Goal: Information Seeking & Learning: Find specific fact

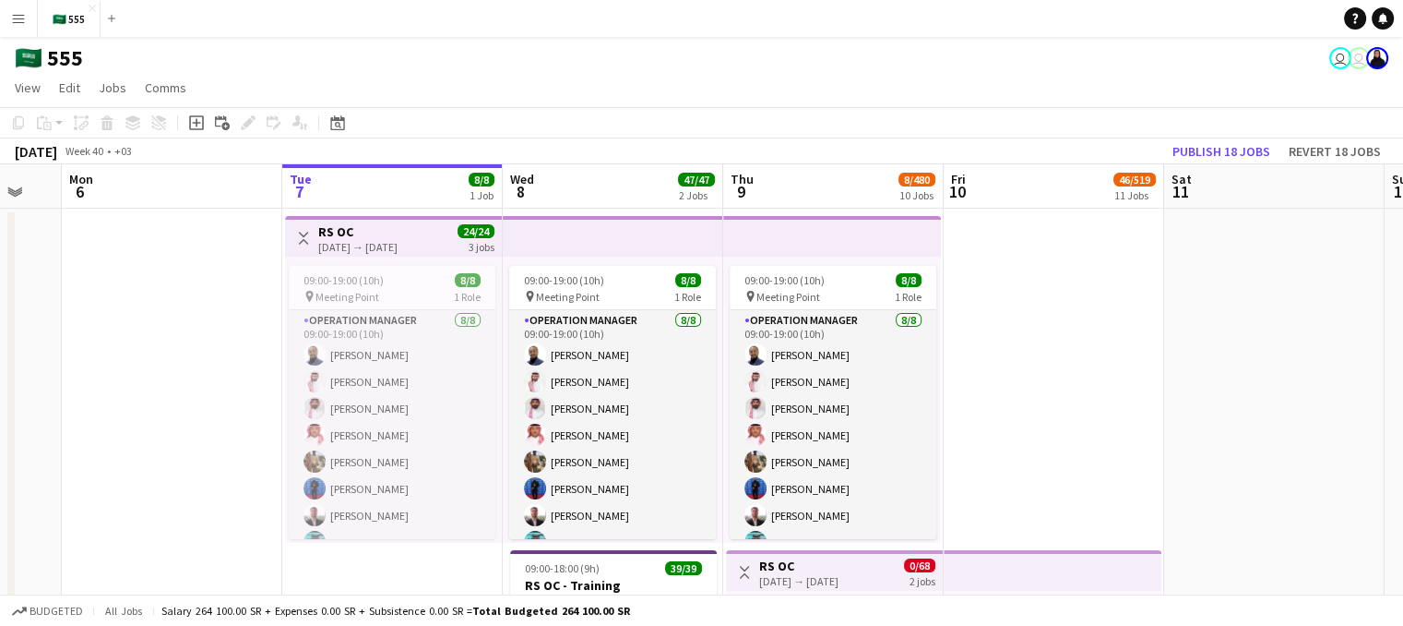
click at [18, 2] on button "Menu" at bounding box center [18, 18] width 37 height 37
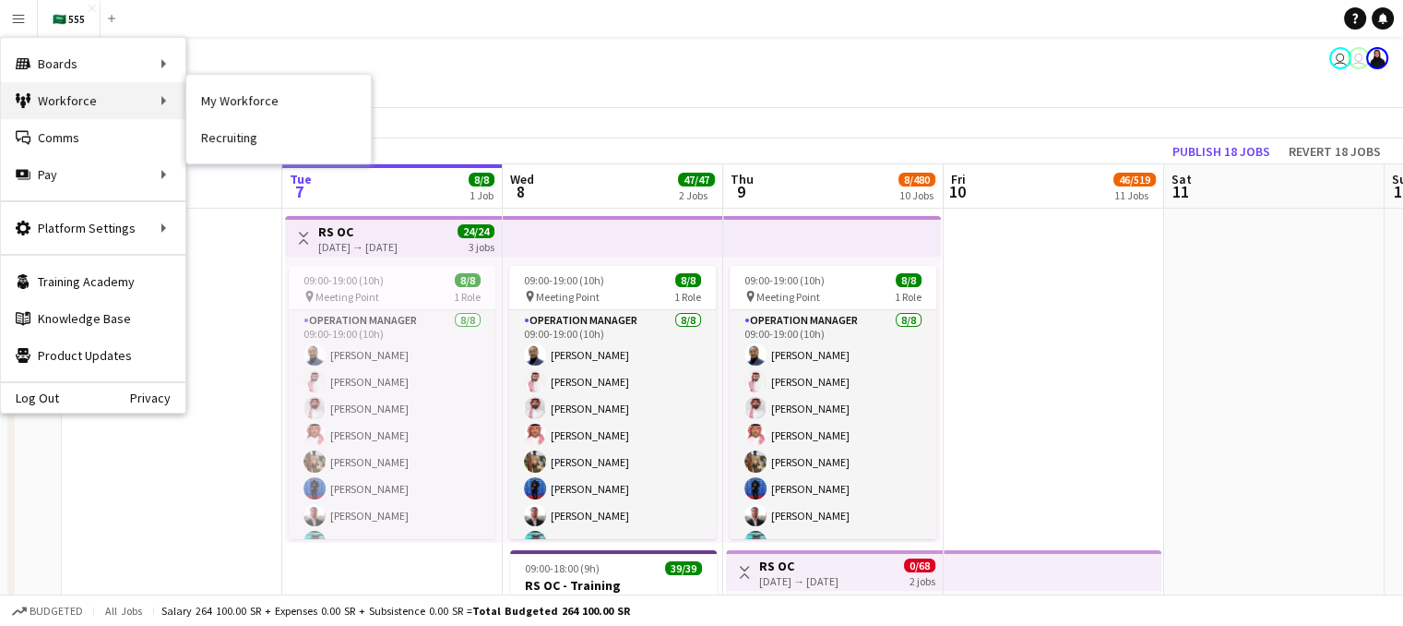
click at [85, 108] on div "Workforce Workforce" at bounding box center [93, 100] width 185 height 37
click at [249, 102] on link "My Workforce" at bounding box center [278, 100] width 185 height 37
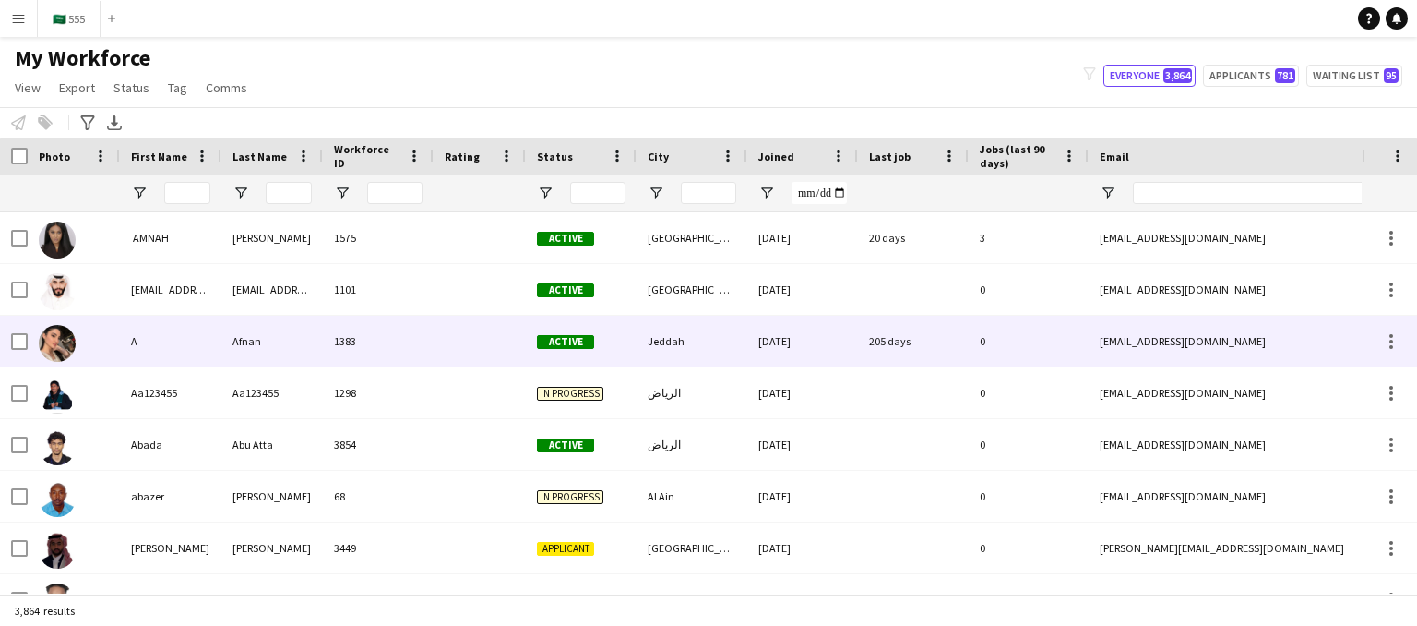
type input "**********"
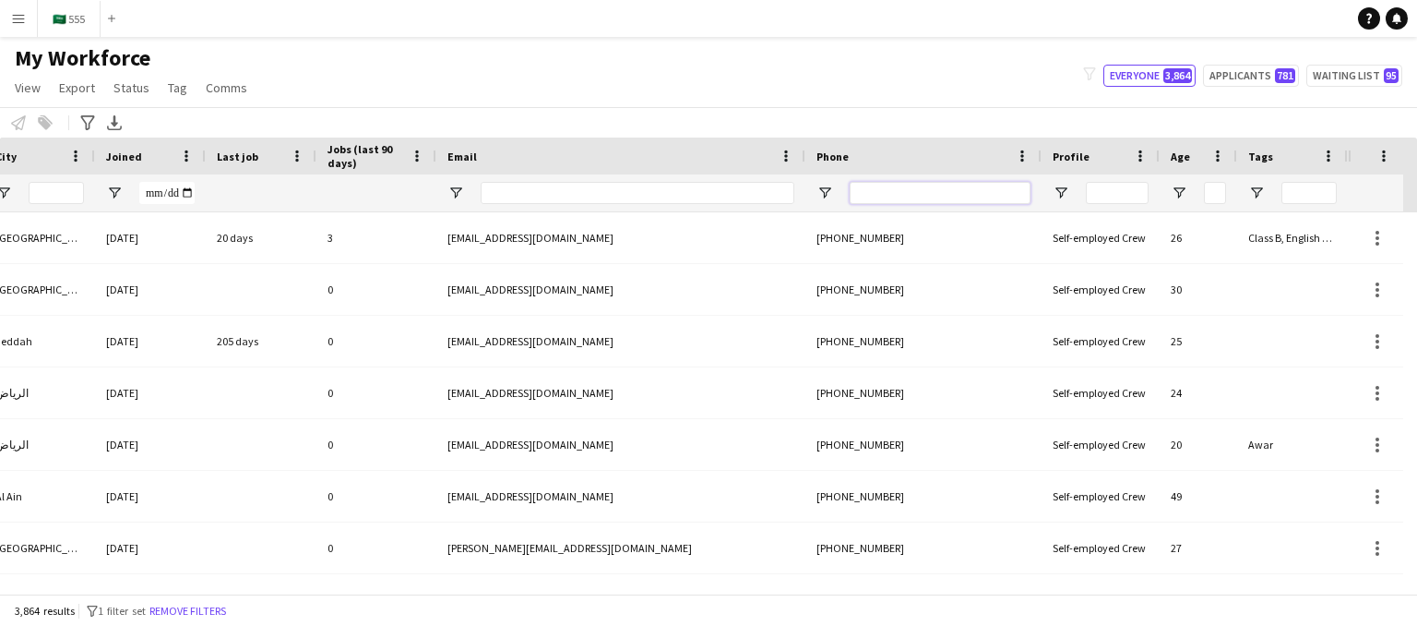
click at [960, 193] on input "Phone Filter Input" at bounding box center [940, 193] width 181 height 22
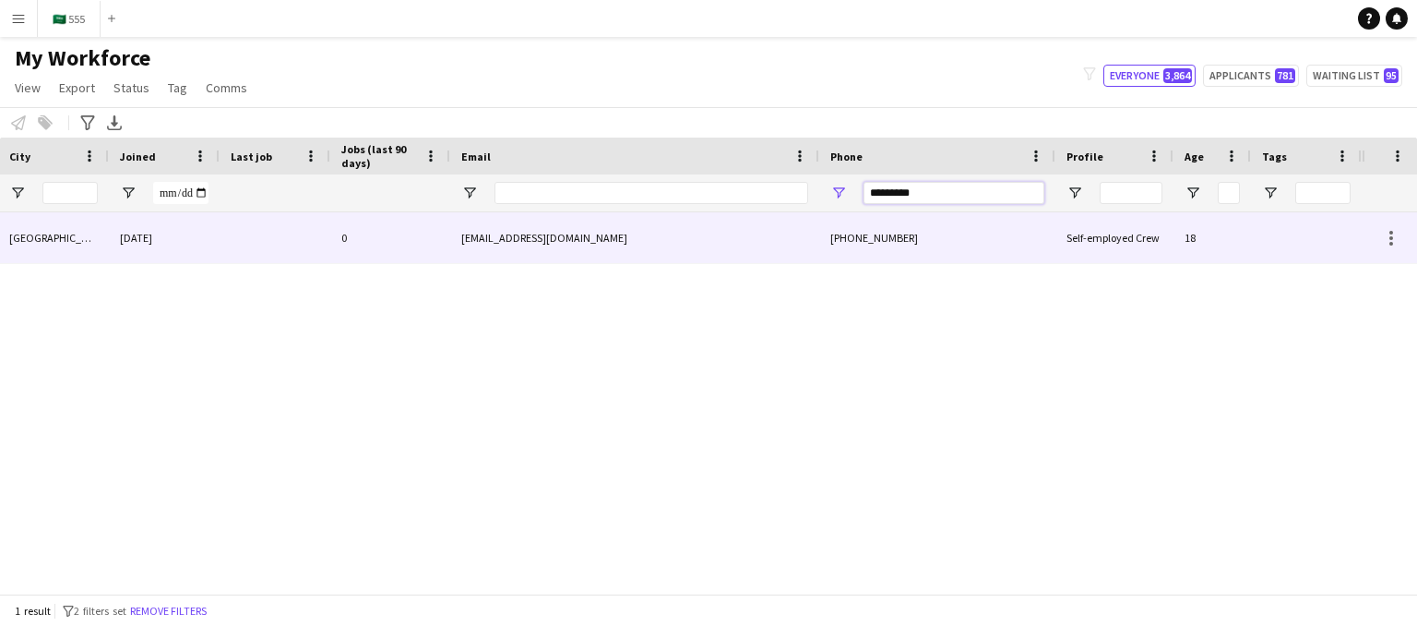
scroll to position [0, 371]
type input "*********"
click at [981, 246] on div "[PHONE_NUMBER]" at bounding box center [937, 237] width 236 height 51
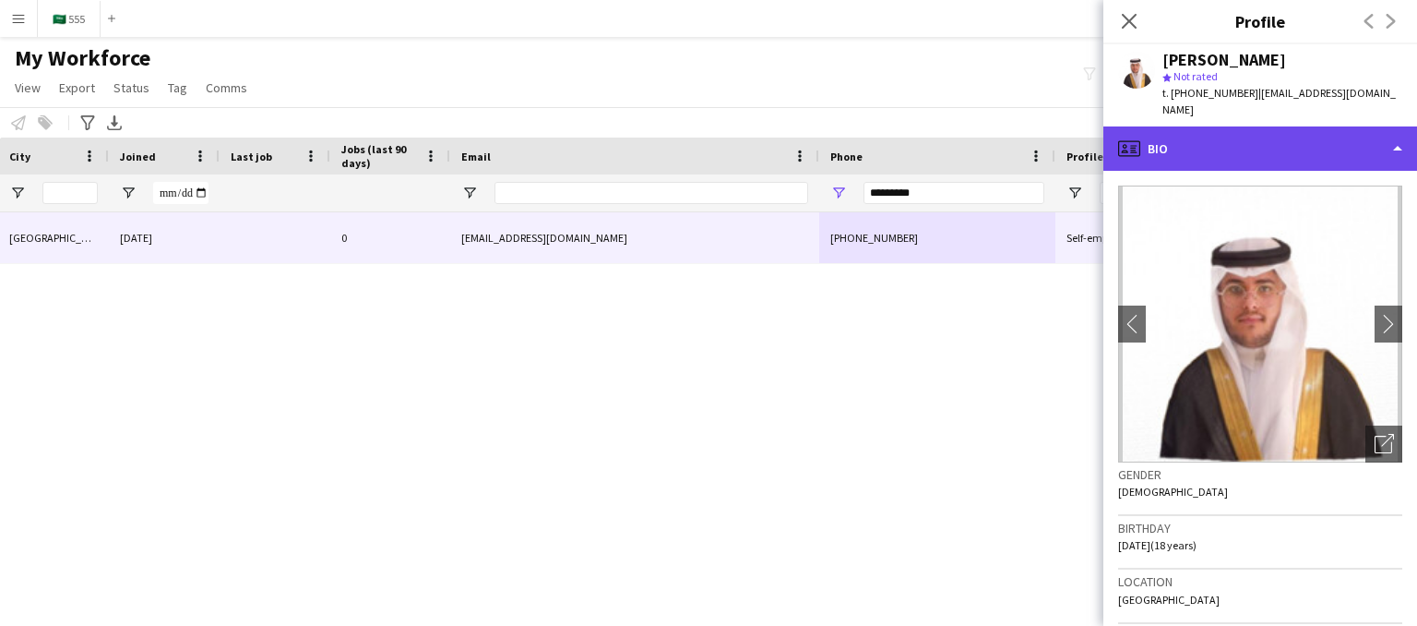
click at [1399, 151] on div "profile Bio" at bounding box center [1260, 148] width 314 height 44
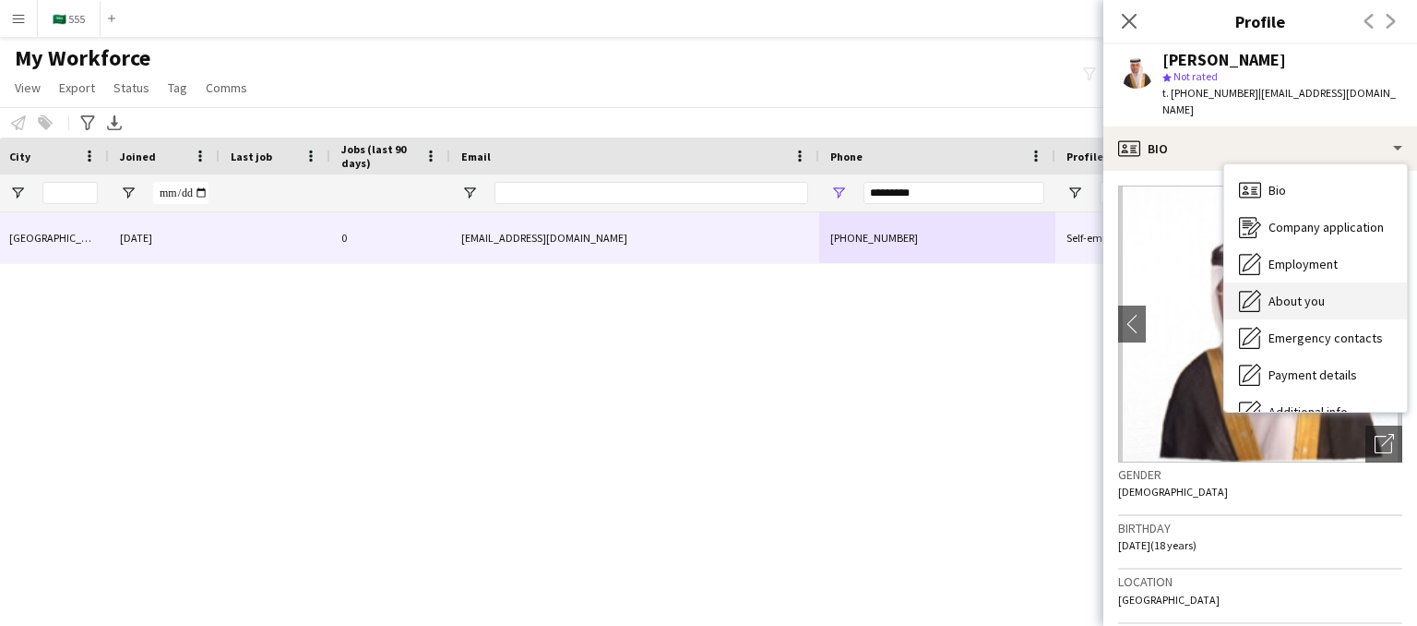
click at [1314, 311] on div "About you About you" at bounding box center [1315, 300] width 183 height 37
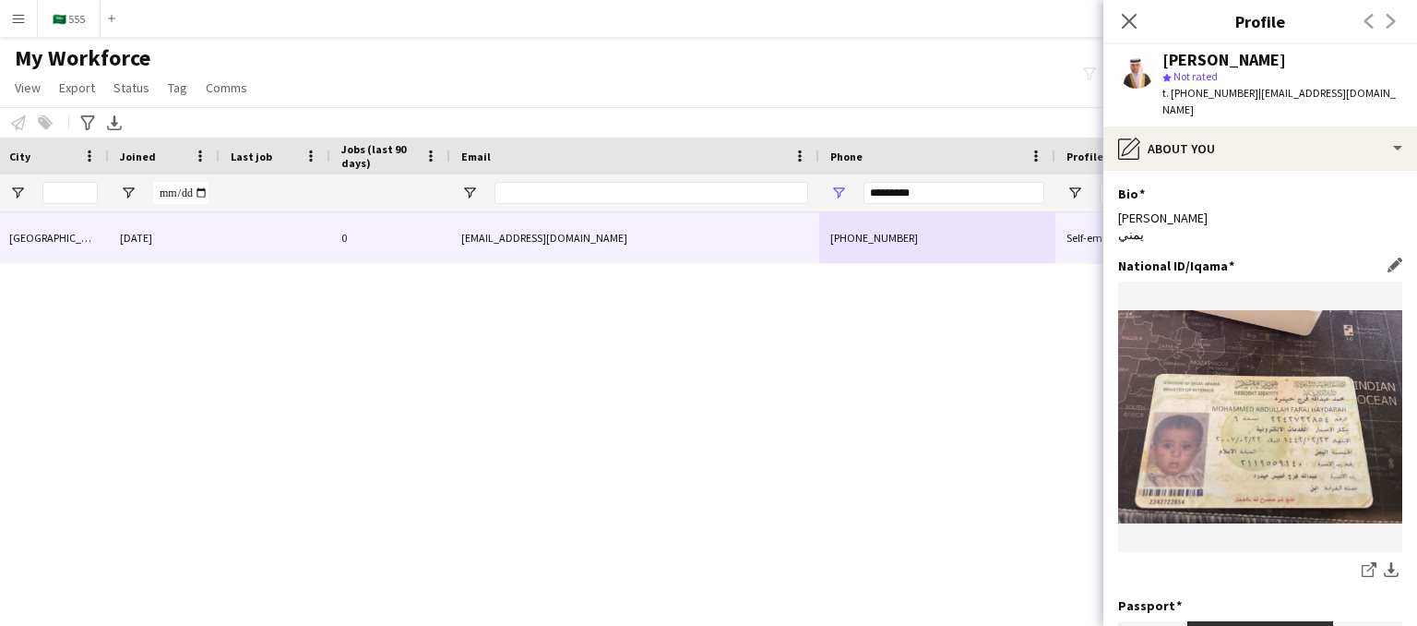
click at [1349, 391] on img at bounding box center [1260, 416] width 284 height 213
click at [1066, 290] on div "In progress [GEOGRAPHIC_DATA] [DATE] 0 [EMAIL_ADDRESS][DOMAIN_NAME] [PHONE_NUMB…" at bounding box center [681, 395] width 1362 height 367
click at [945, 188] on input "*********" at bounding box center [954, 193] width 181 height 22
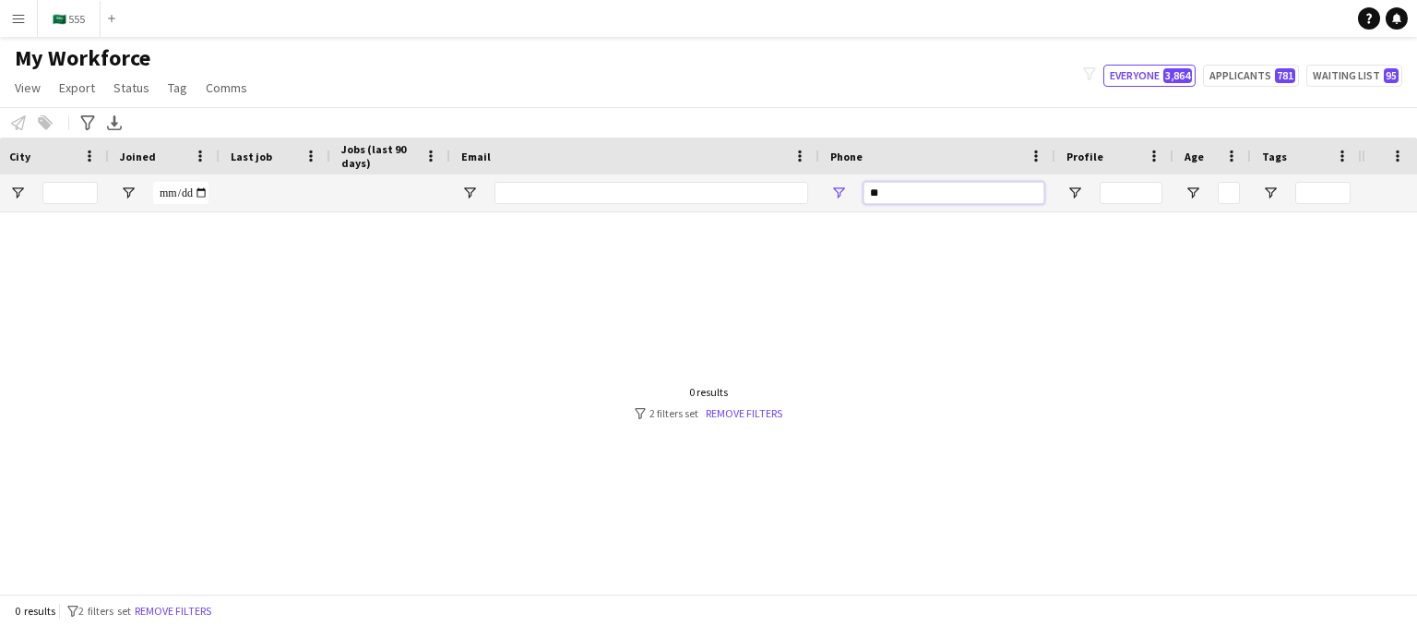
type input "*"
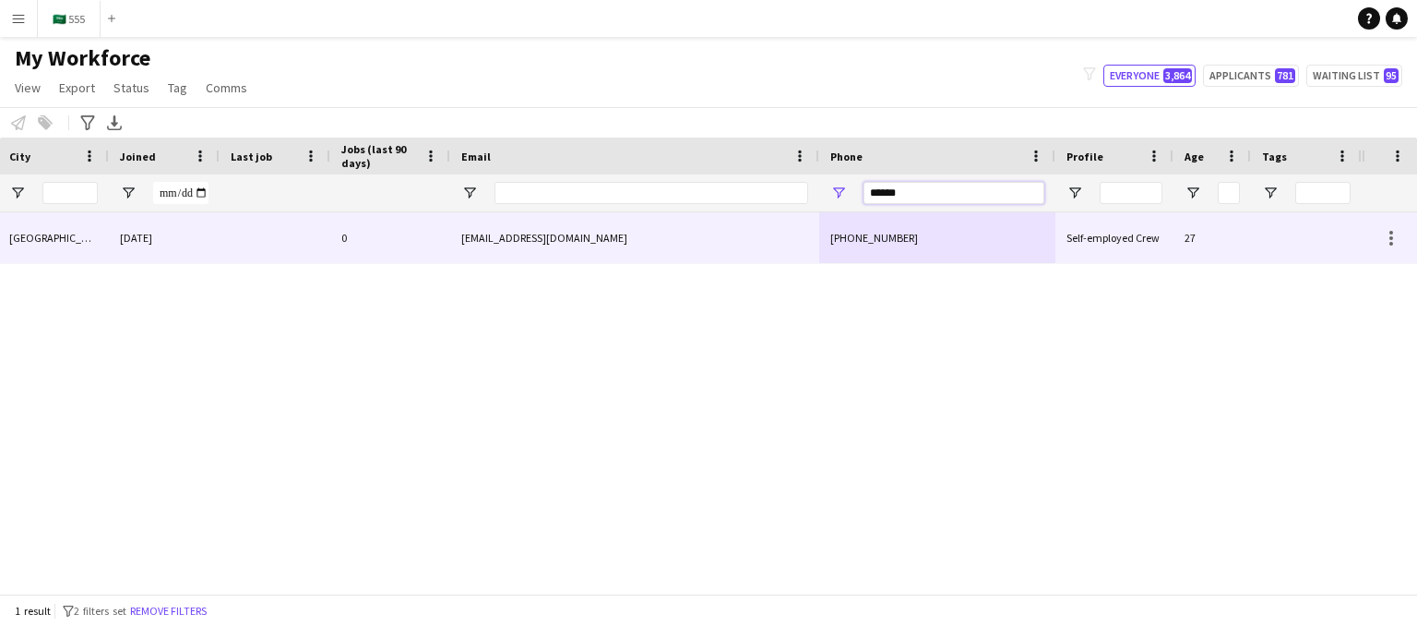
type input "******"
click at [795, 232] on div "[EMAIL_ADDRESS][DOMAIN_NAME]" at bounding box center [634, 237] width 369 height 51
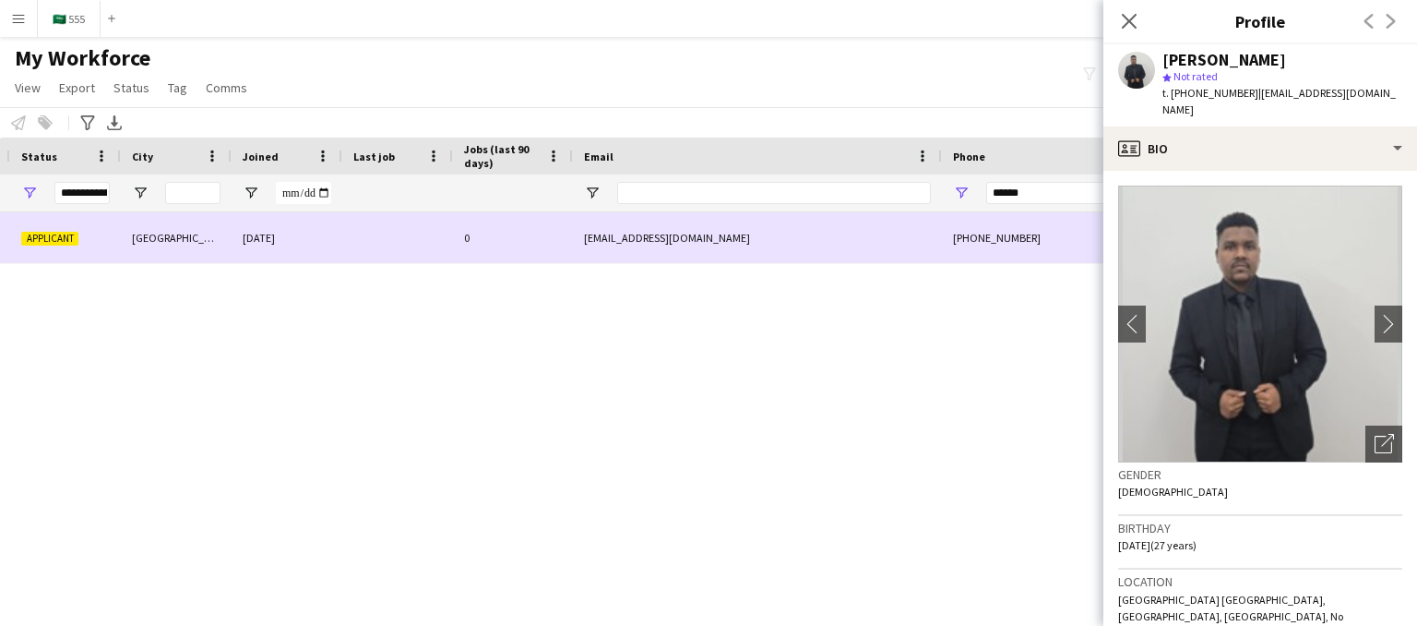
scroll to position [0, 491]
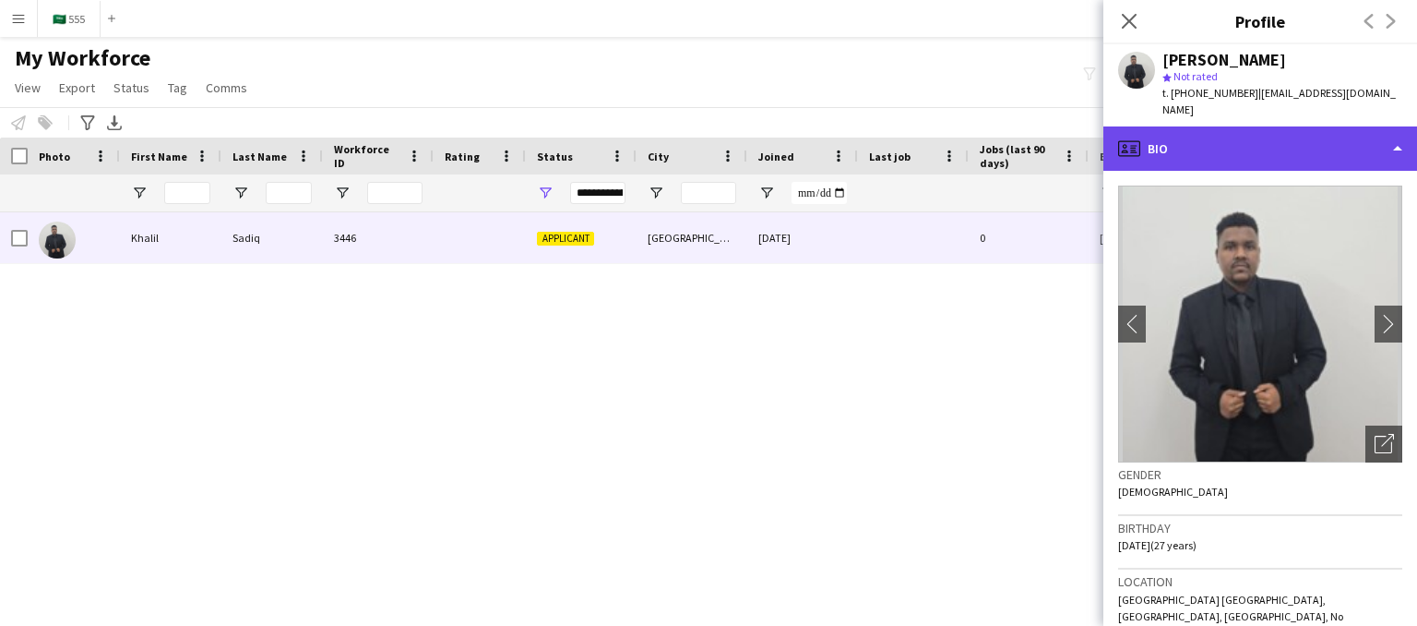
click at [1262, 126] on div "profile Bio" at bounding box center [1260, 148] width 314 height 44
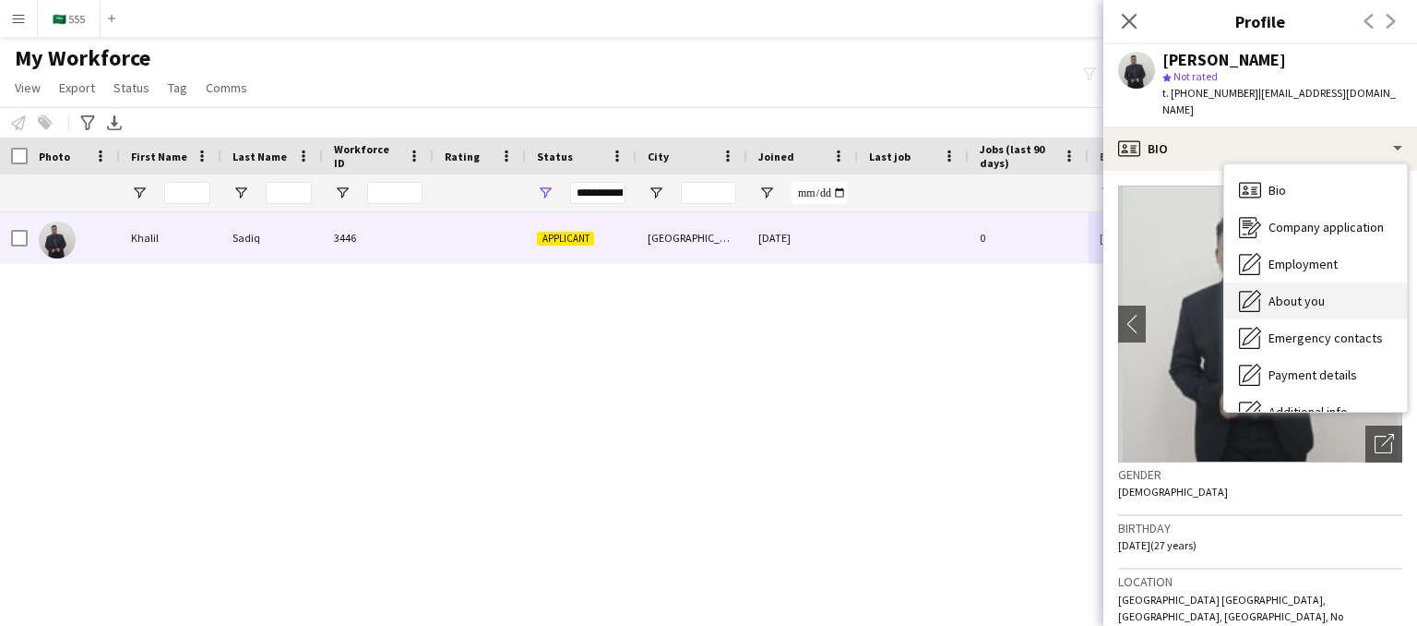
click at [1295, 282] on div "About you About you" at bounding box center [1315, 300] width 183 height 37
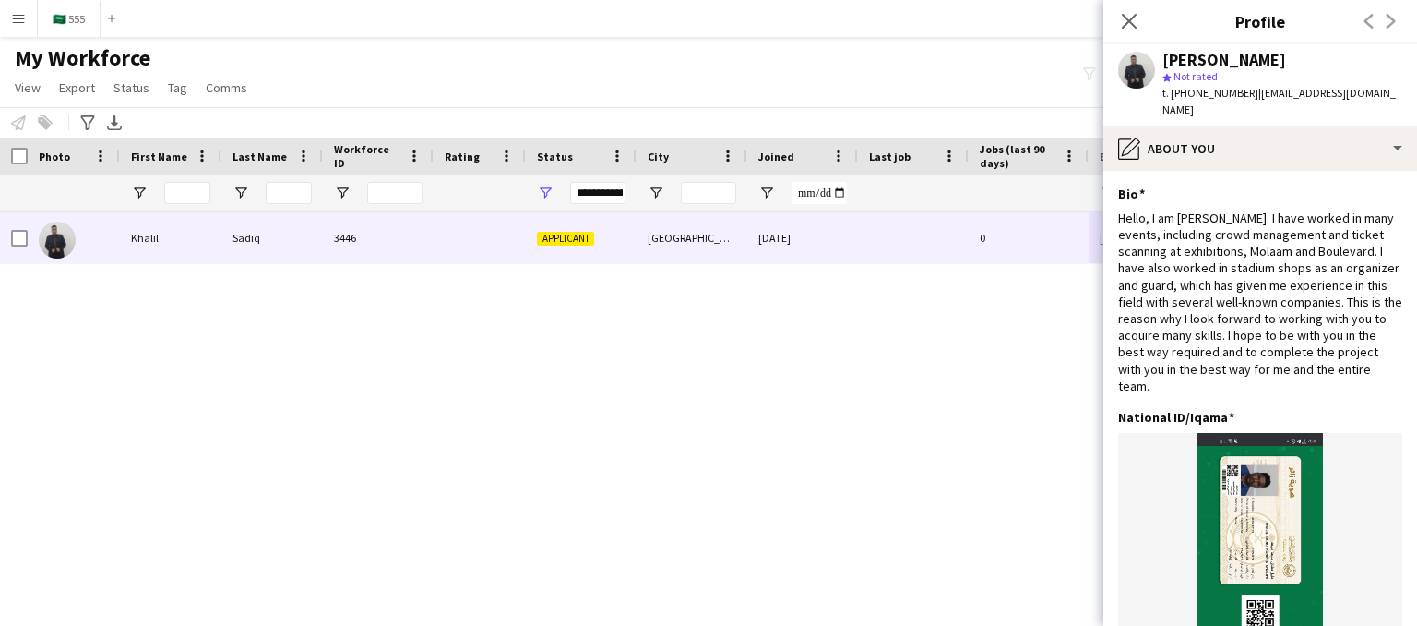
click at [876, 412] on div "Applicant [GEOGRAPHIC_DATA] [DATE] 0 [EMAIL_ADDRESS][DOMAIN_NAME] [PHONE_NUMBER…" at bounding box center [681, 395] width 1362 height 367
click at [1128, 13] on icon "Close pop-in" at bounding box center [1129, 21] width 18 height 18
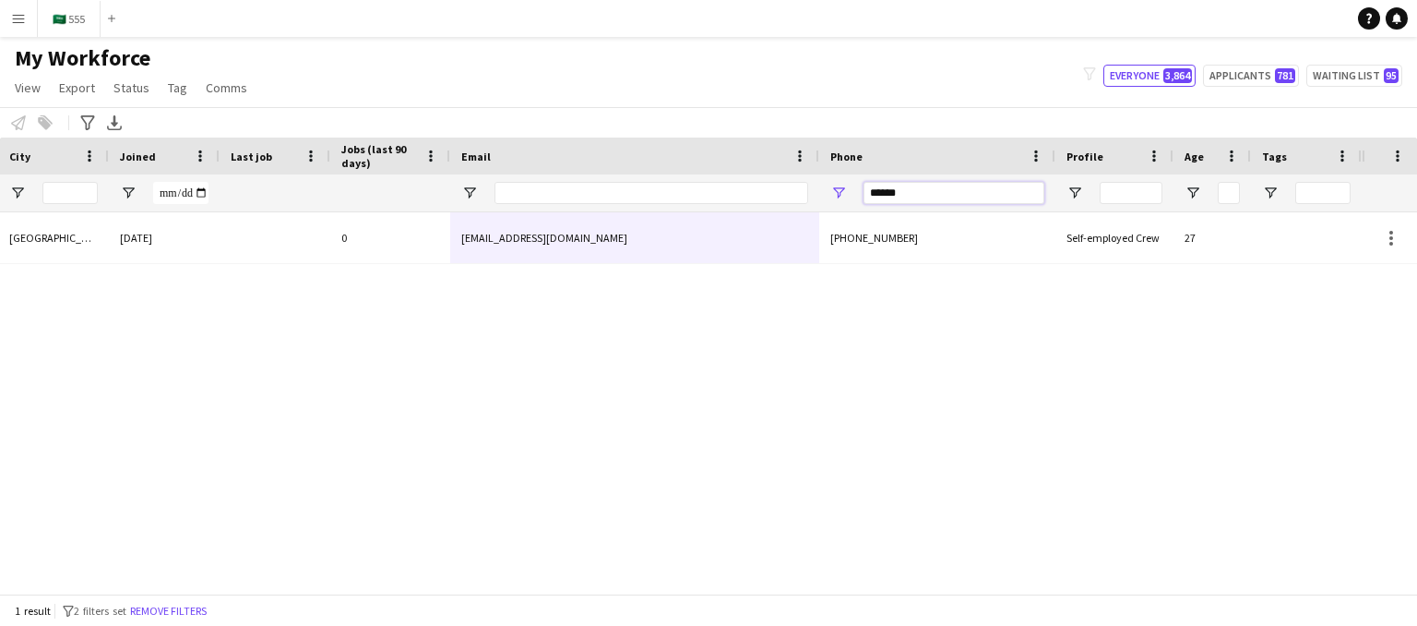
click at [955, 193] on input "******" at bounding box center [954, 193] width 181 height 22
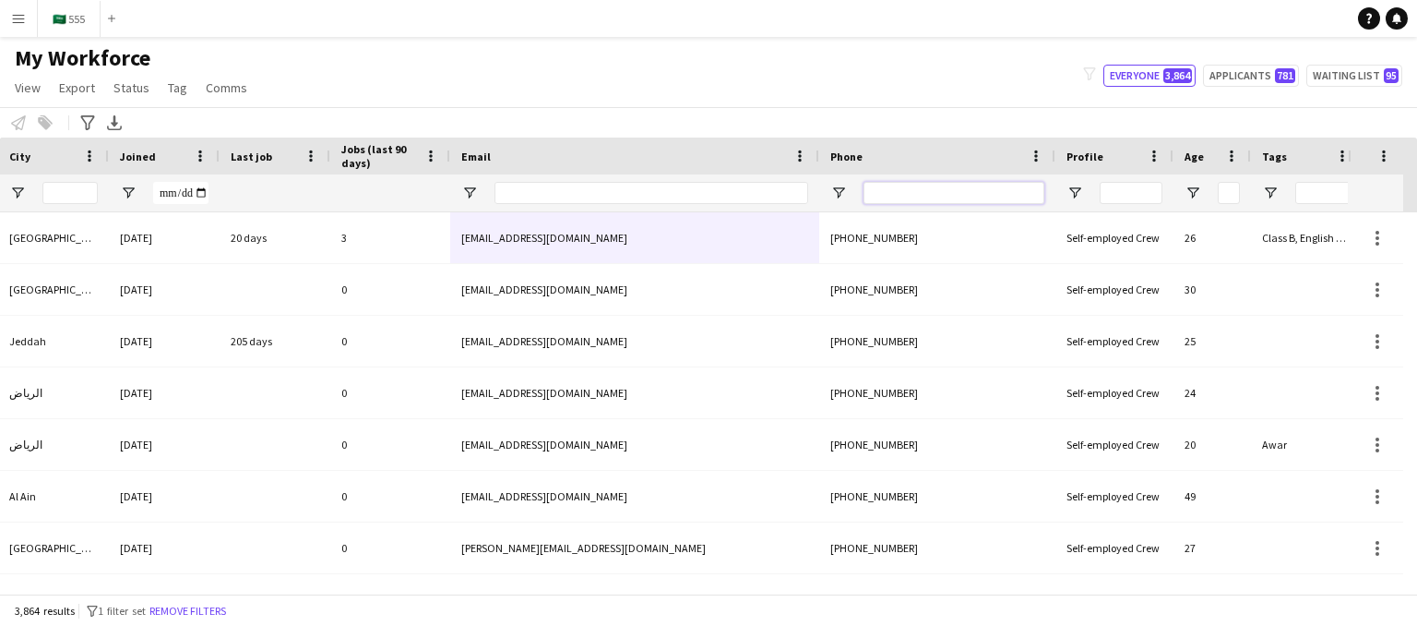
type input "*"
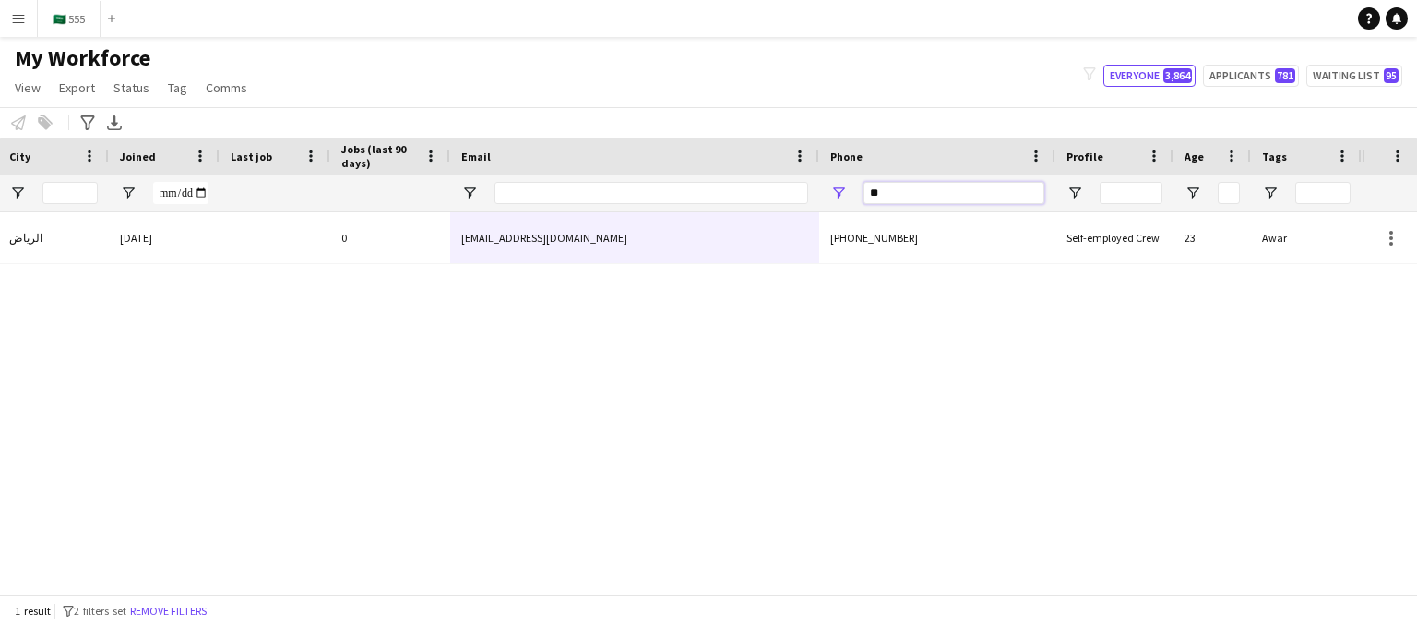
type input "*"
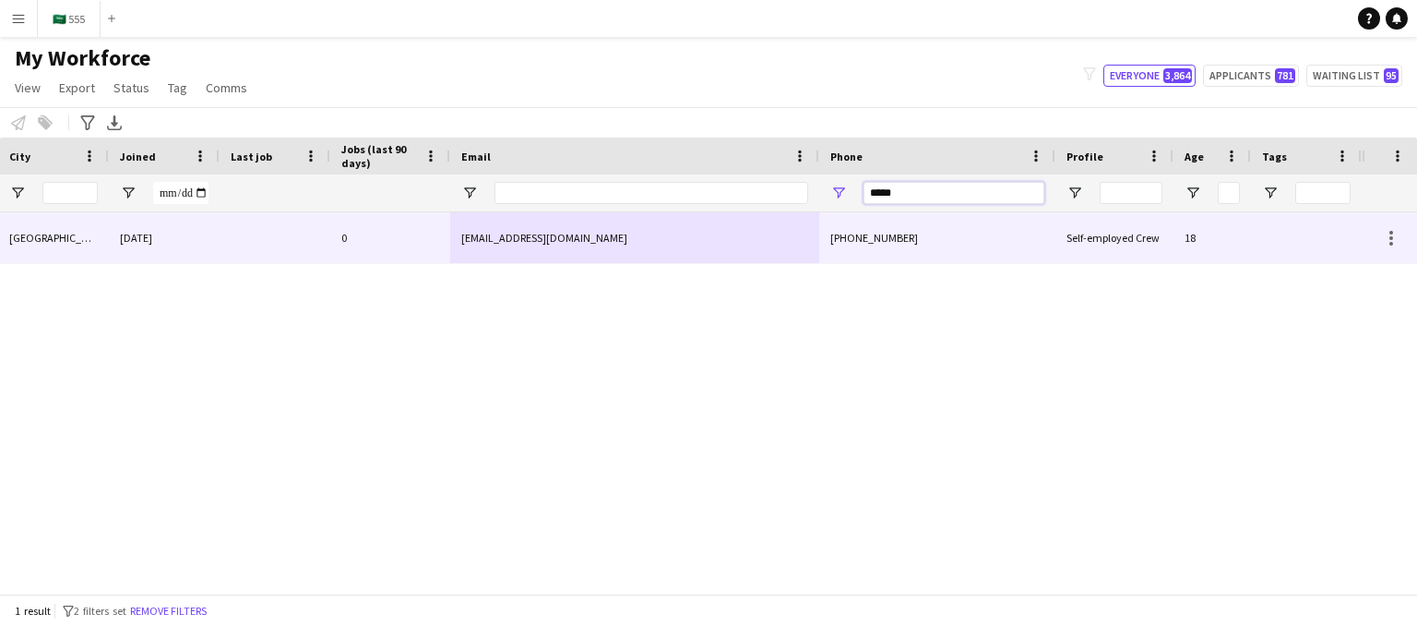
type input "*****"
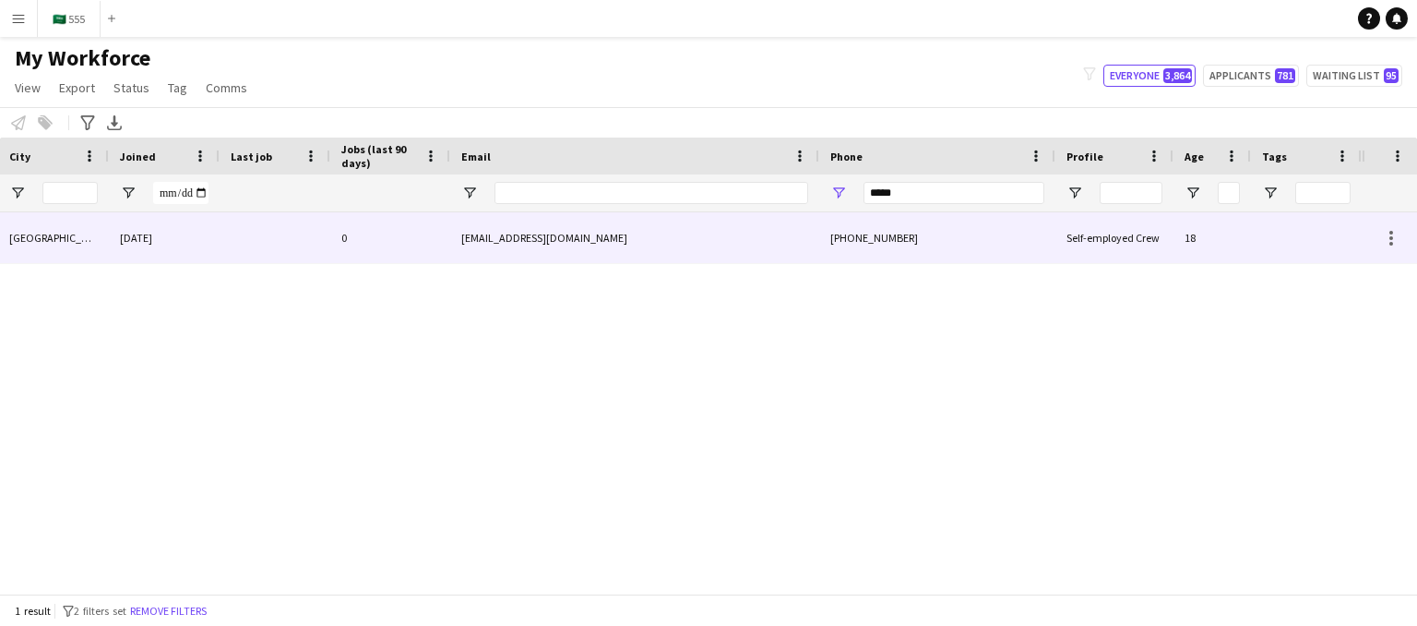
click at [849, 244] on div "[PHONE_NUMBER]" at bounding box center [937, 237] width 236 height 51
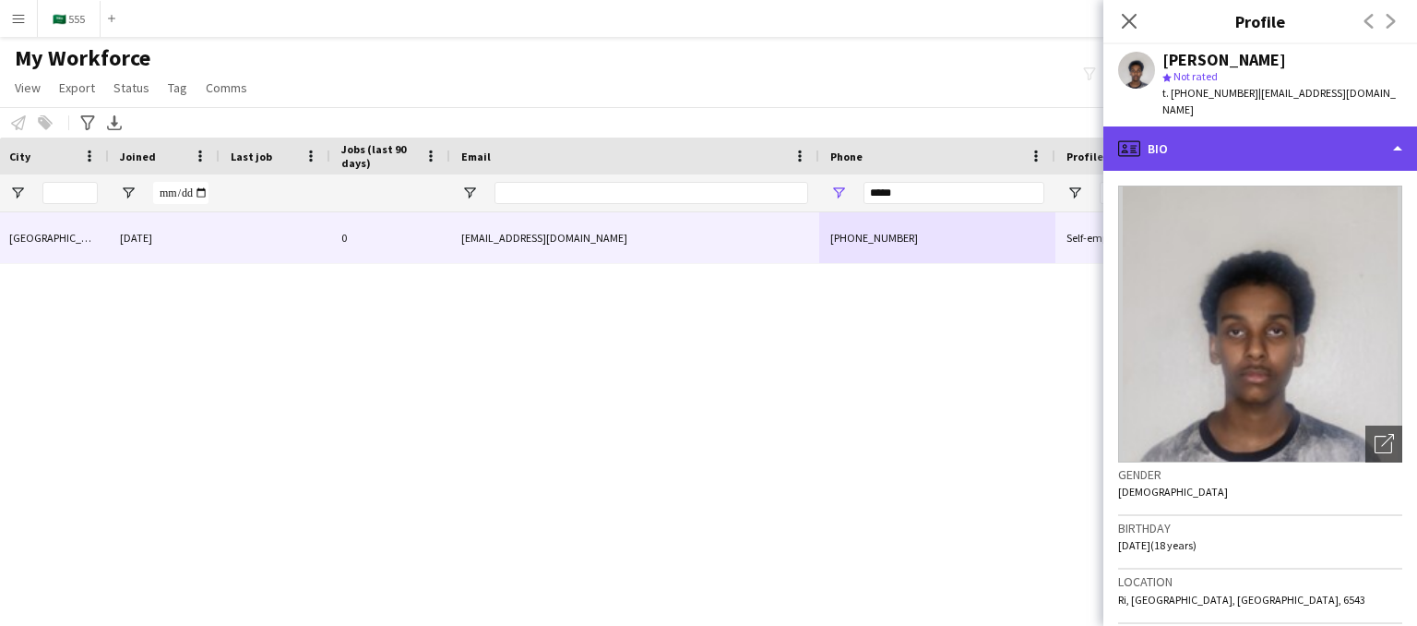
click at [1389, 134] on div "profile Bio" at bounding box center [1260, 148] width 314 height 44
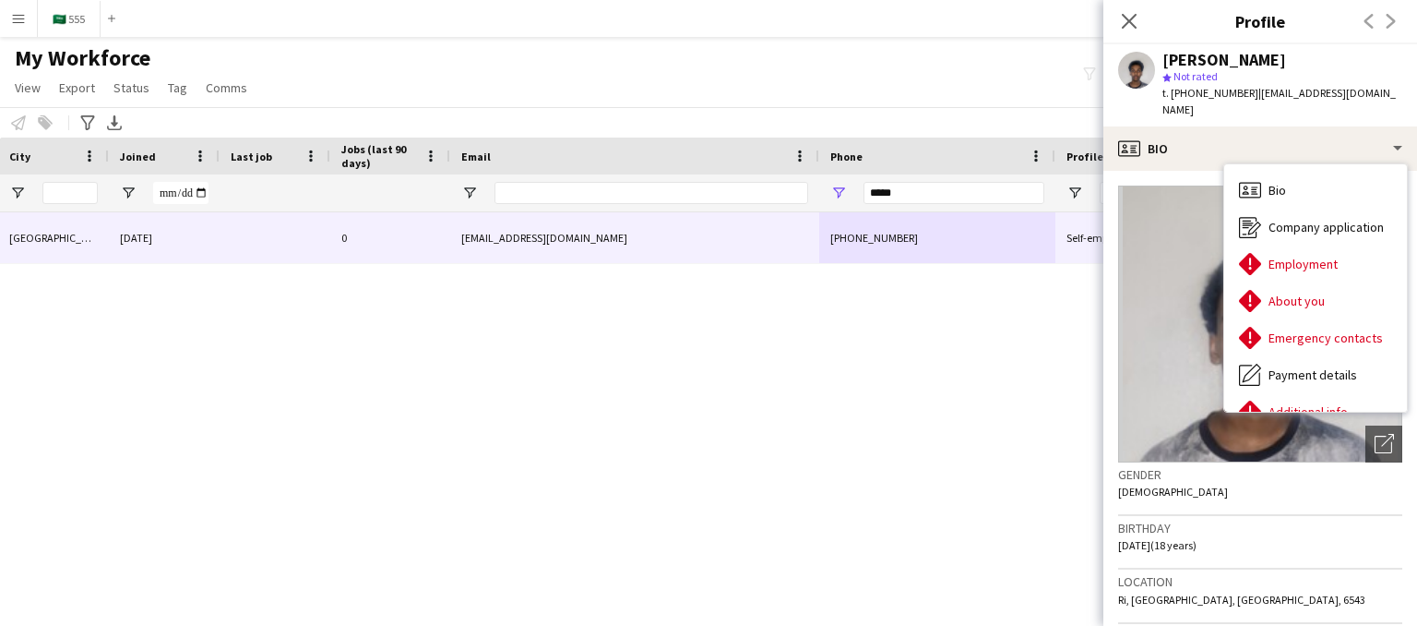
click at [886, 355] on div "In progress [GEOGRAPHIC_DATA] [DATE] 0 [EMAIL_ADDRESS][DOMAIN_NAME] [PHONE_NUMB…" at bounding box center [681, 395] width 1362 height 367
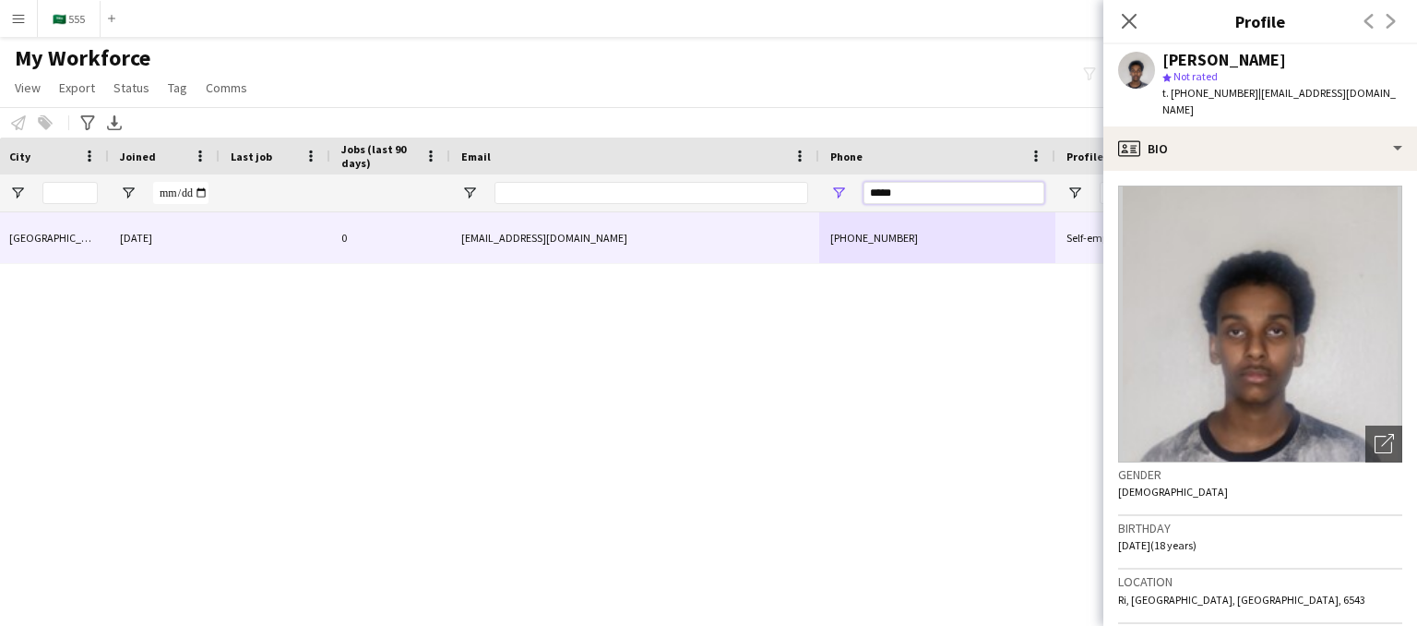
click at [915, 190] on input "*****" at bounding box center [954, 193] width 181 height 22
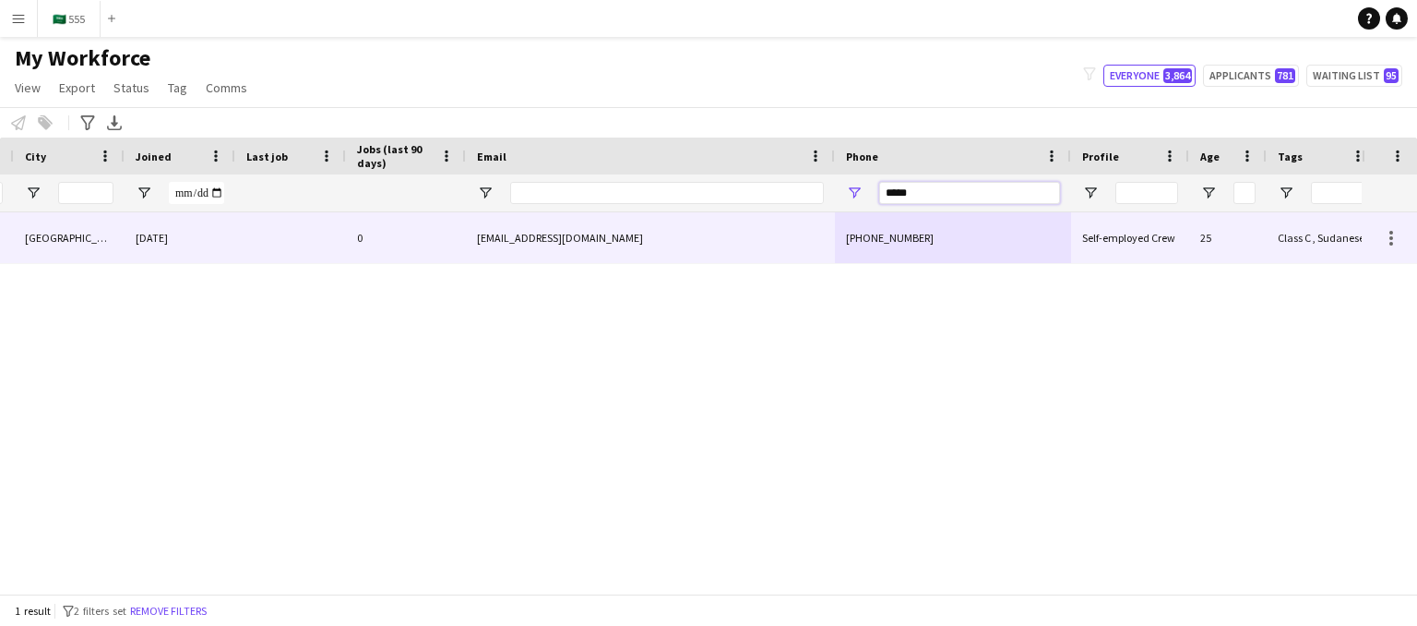
scroll to position [0, 638]
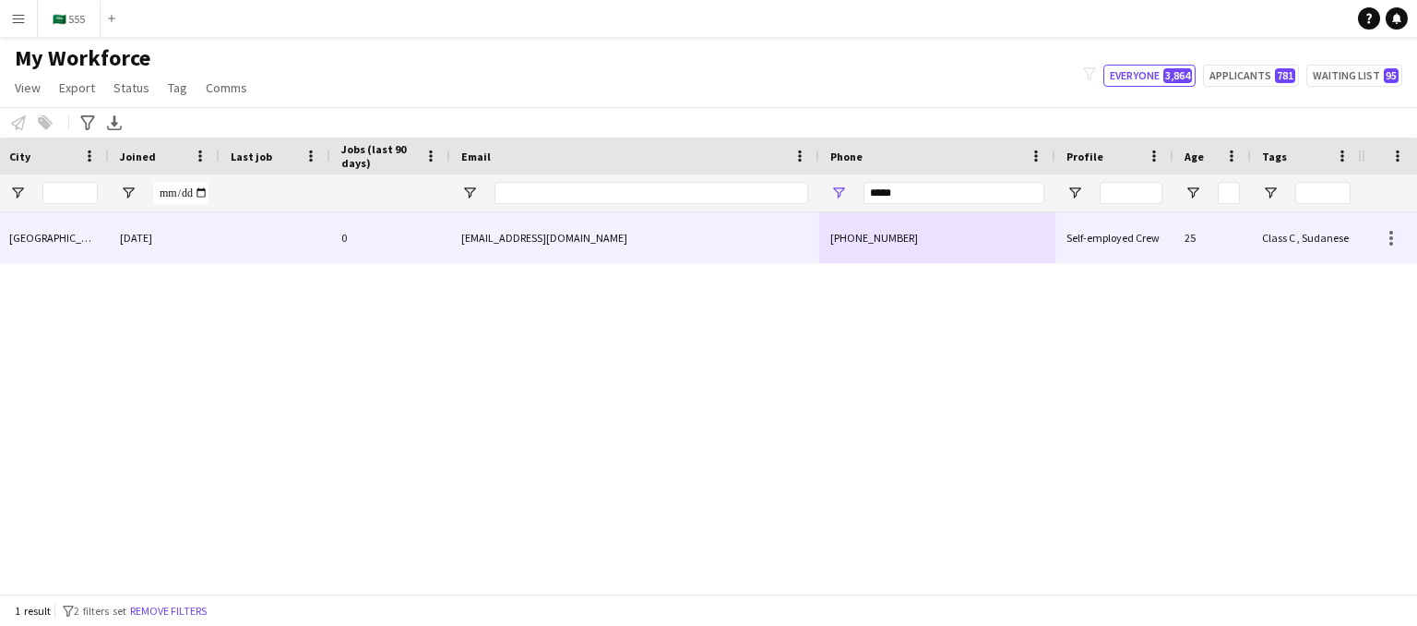
click at [1218, 233] on div "25" at bounding box center [1212, 237] width 77 height 51
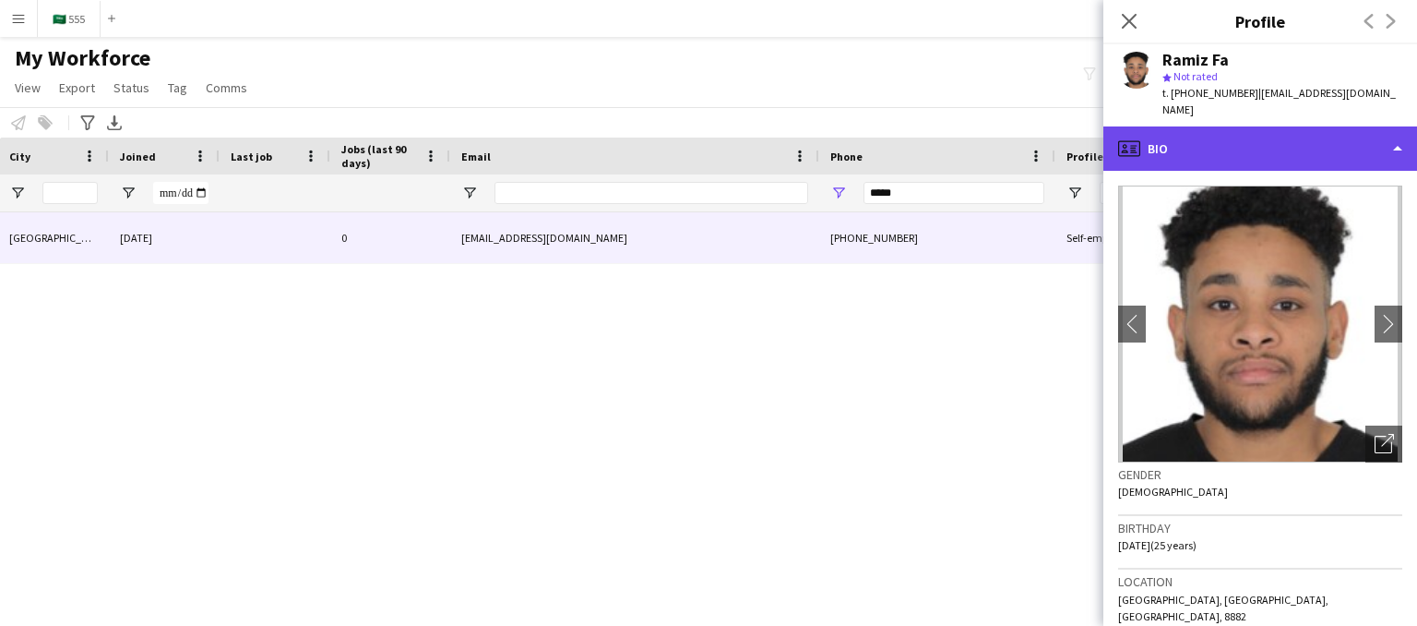
click at [1402, 126] on div "profile Bio" at bounding box center [1260, 148] width 314 height 44
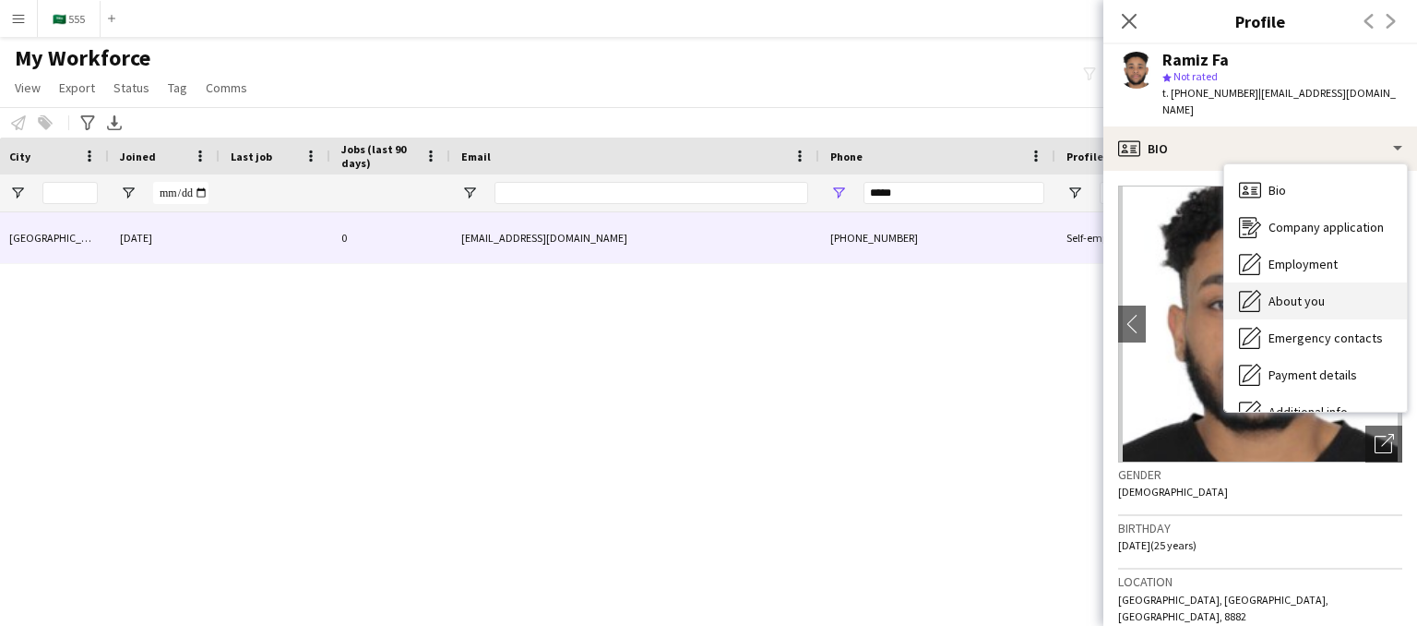
click at [1317, 292] on span "About you" at bounding box center [1297, 300] width 56 height 17
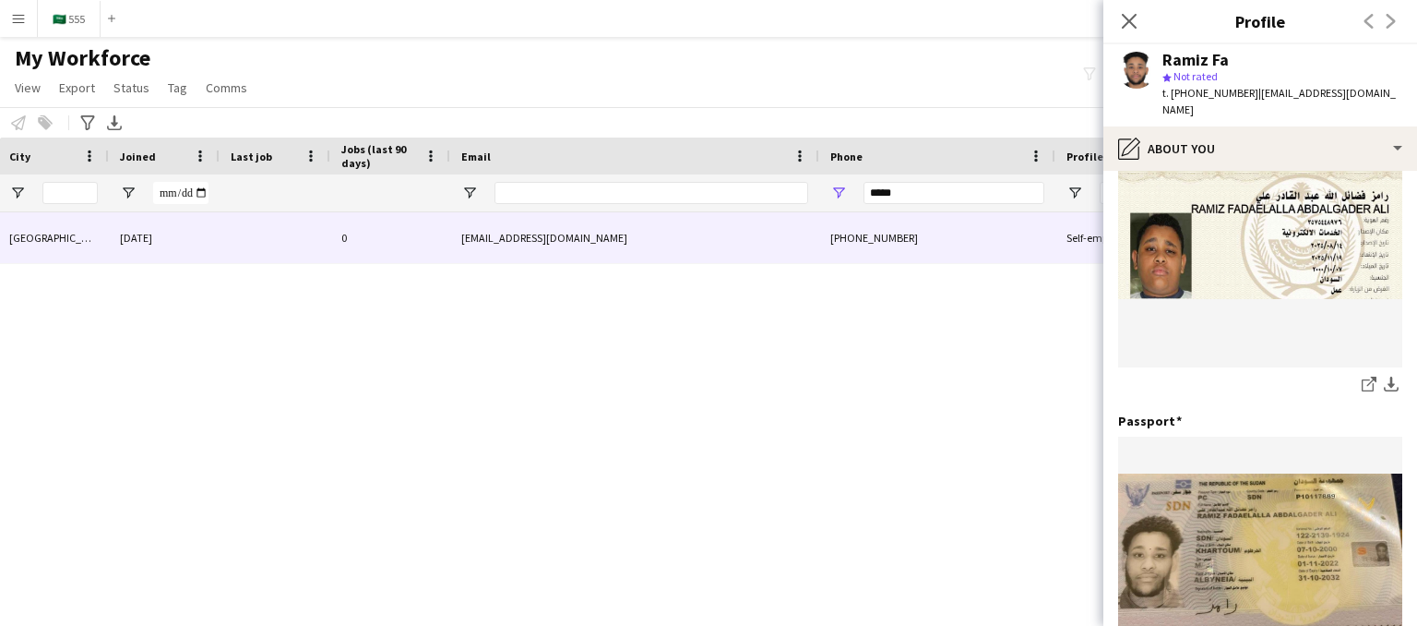
click at [771, 401] on div "Active [GEOGRAPHIC_DATA] [DATE] 0 [EMAIL_ADDRESS][DOMAIN_NAME] [PHONE_NUMBER] S…" at bounding box center [681, 395] width 1362 height 367
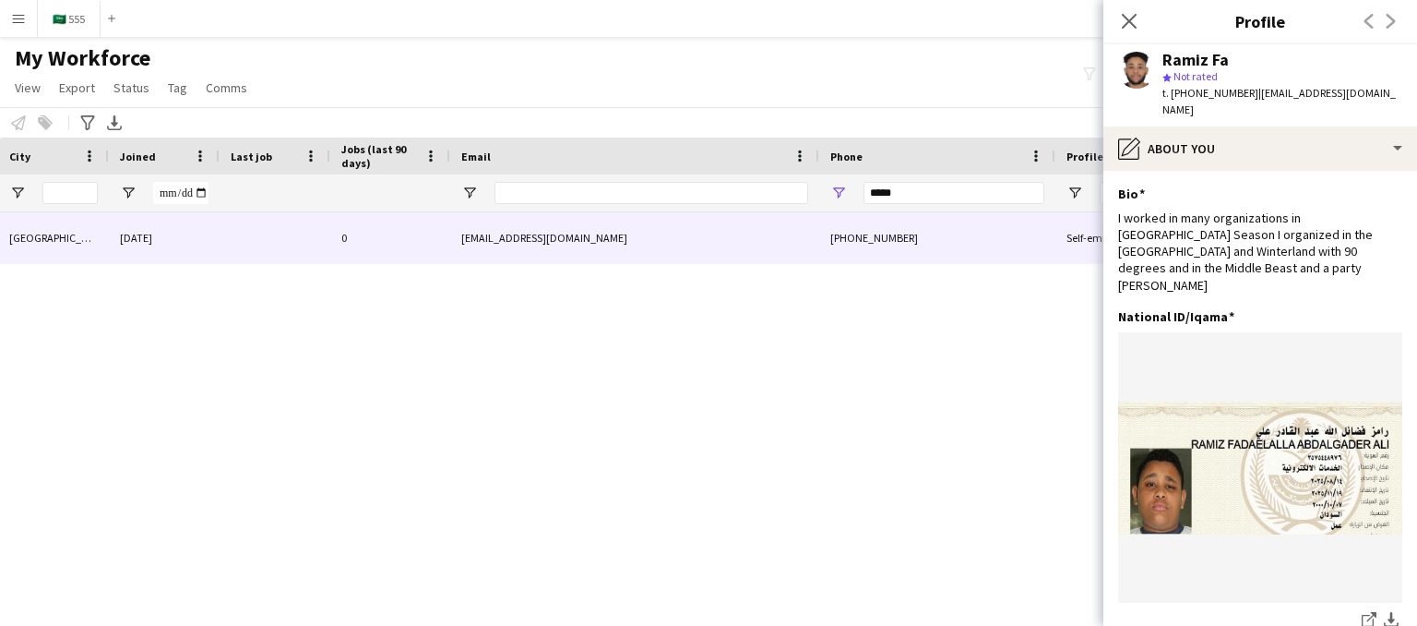
drag, startPoint x: 1126, startPoint y: 30, endPoint x: 712, endPoint y: 413, distance: 563.4
click at [712, 413] on div "Active [GEOGRAPHIC_DATA] [DATE] 0 [EMAIL_ADDRESS][DOMAIN_NAME] [PHONE_NUMBER] S…" at bounding box center [681, 395] width 1362 height 367
click at [1388, 16] on div "Previous Next" at bounding box center [1380, 21] width 74 height 42
click at [1366, 18] on div "Previous Next" at bounding box center [1380, 21] width 74 height 42
click at [1365, 19] on div "Previous Next" at bounding box center [1380, 21] width 74 height 42
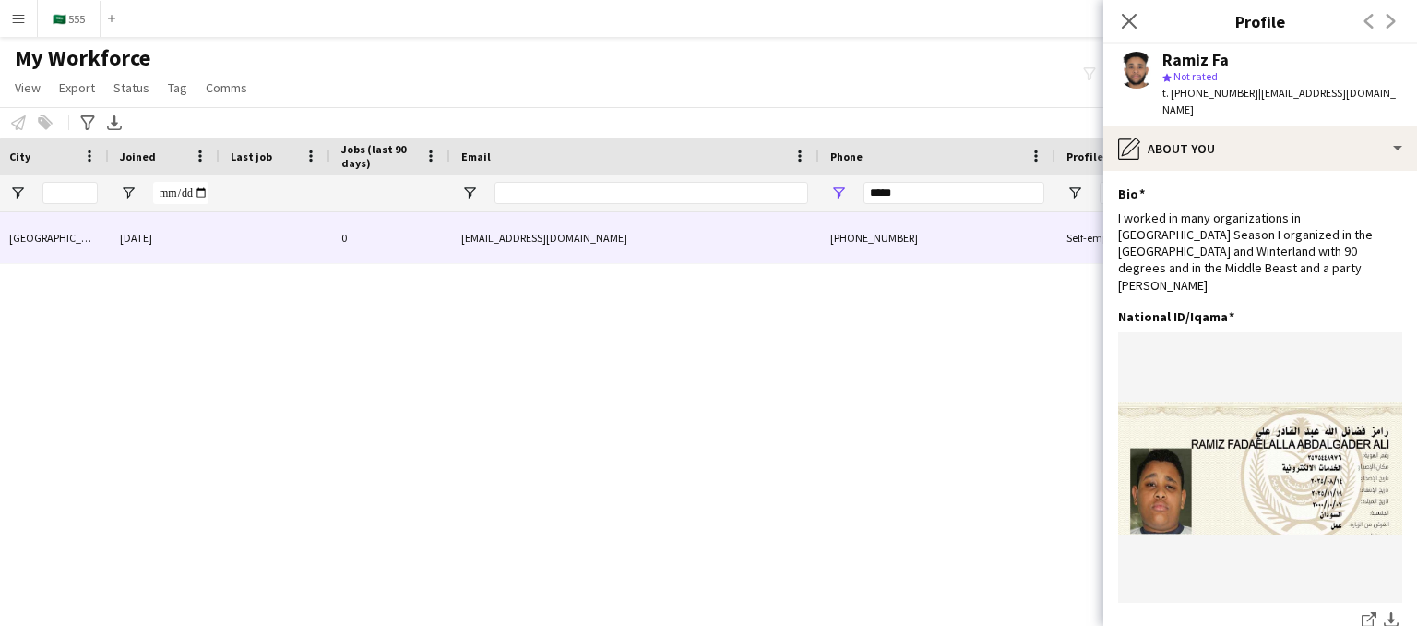
click at [993, 334] on div "Active [GEOGRAPHIC_DATA] [DATE] 0 [EMAIL_ADDRESS][DOMAIN_NAME] [PHONE_NUMBER] S…" at bounding box center [681, 395] width 1362 height 367
click at [982, 248] on div "[PHONE_NUMBER]" at bounding box center [937, 237] width 236 height 51
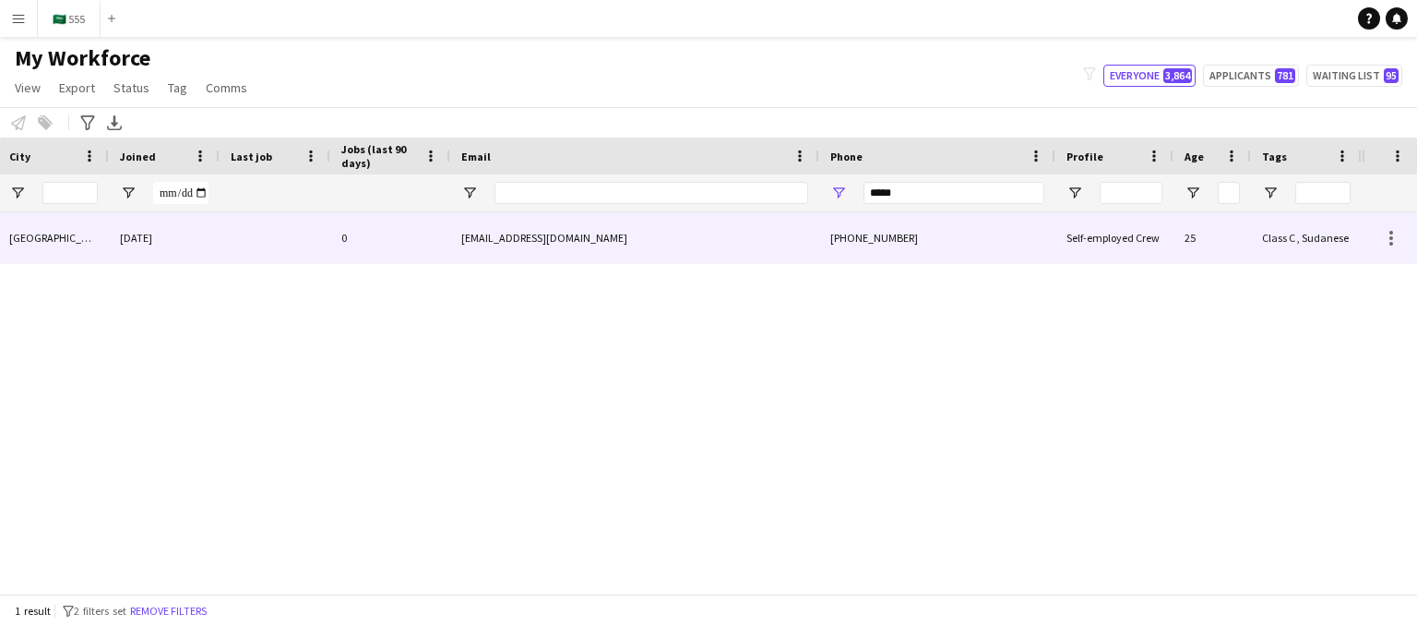
click at [1164, 217] on div "Self-employed Crew" at bounding box center [1114, 237] width 118 height 51
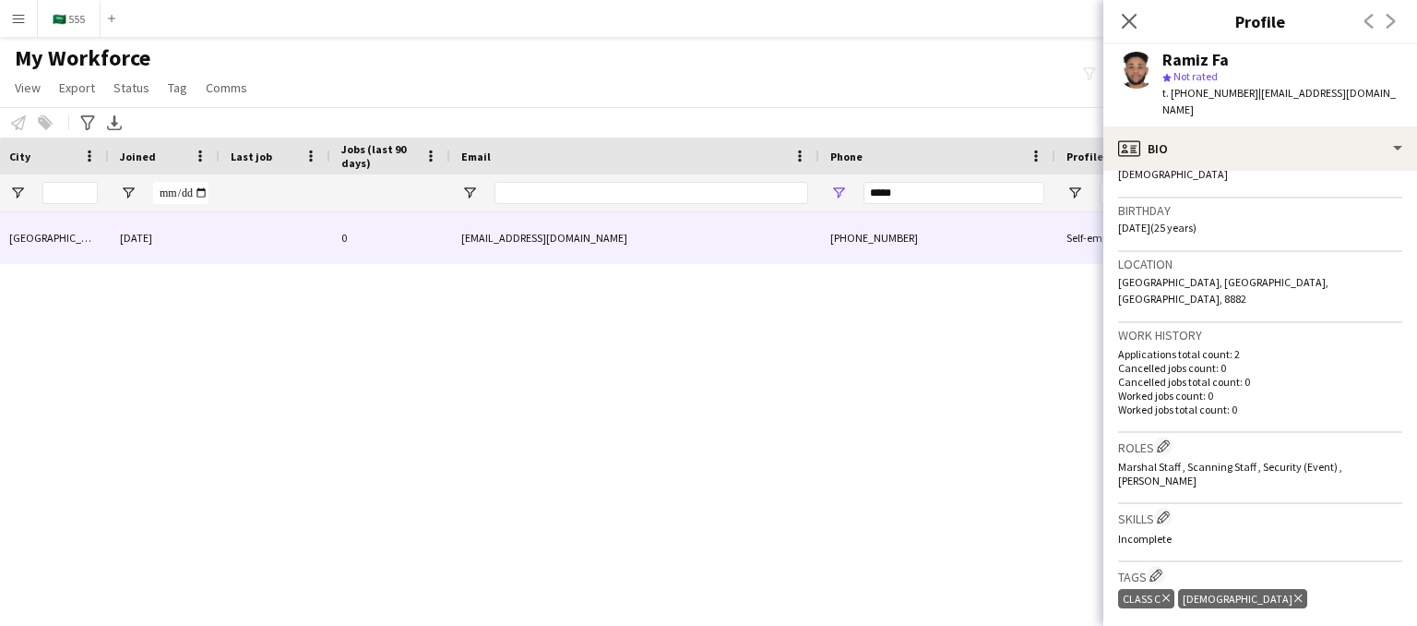
click at [959, 417] on div "Active [GEOGRAPHIC_DATA] [DATE] 0 [EMAIL_ADDRESS][DOMAIN_NAME] [PHONE_NUMBER] S…" at bounding box center [681, 395] width 1362 height 367
click at [924, 189] on input "*****" at bounding box center [954, 193] width 181 height 22
type input "*"
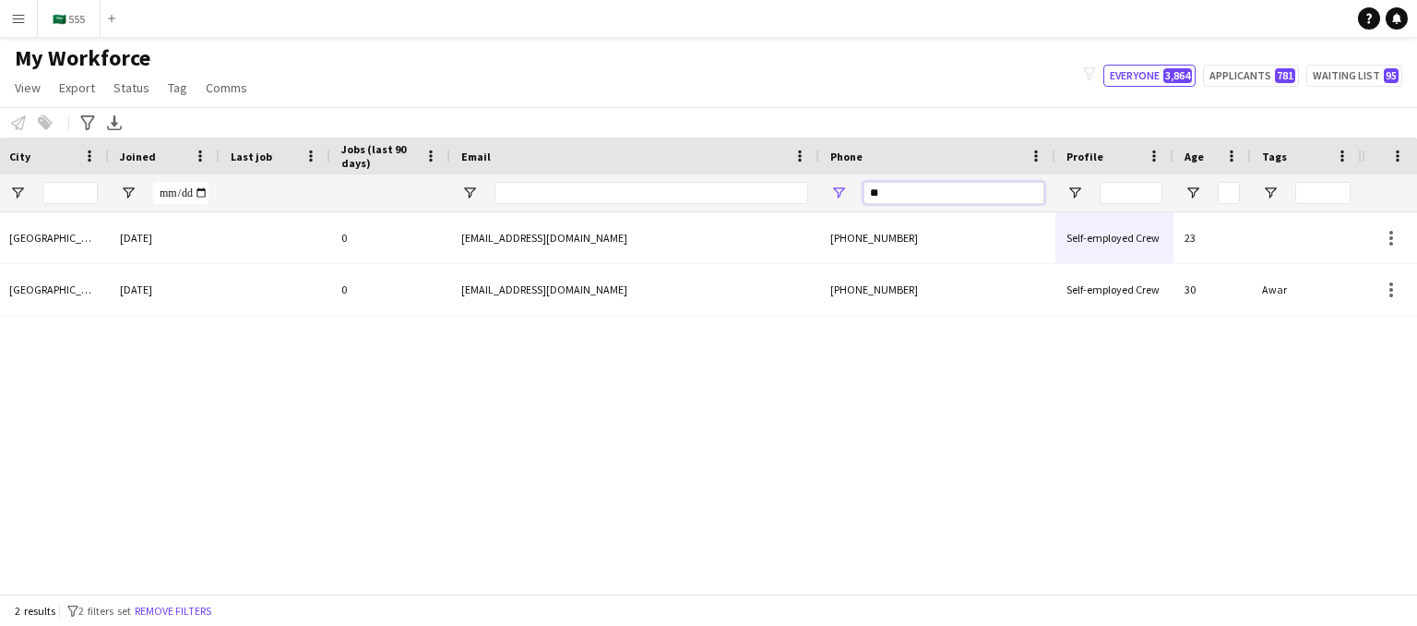
type input "*"
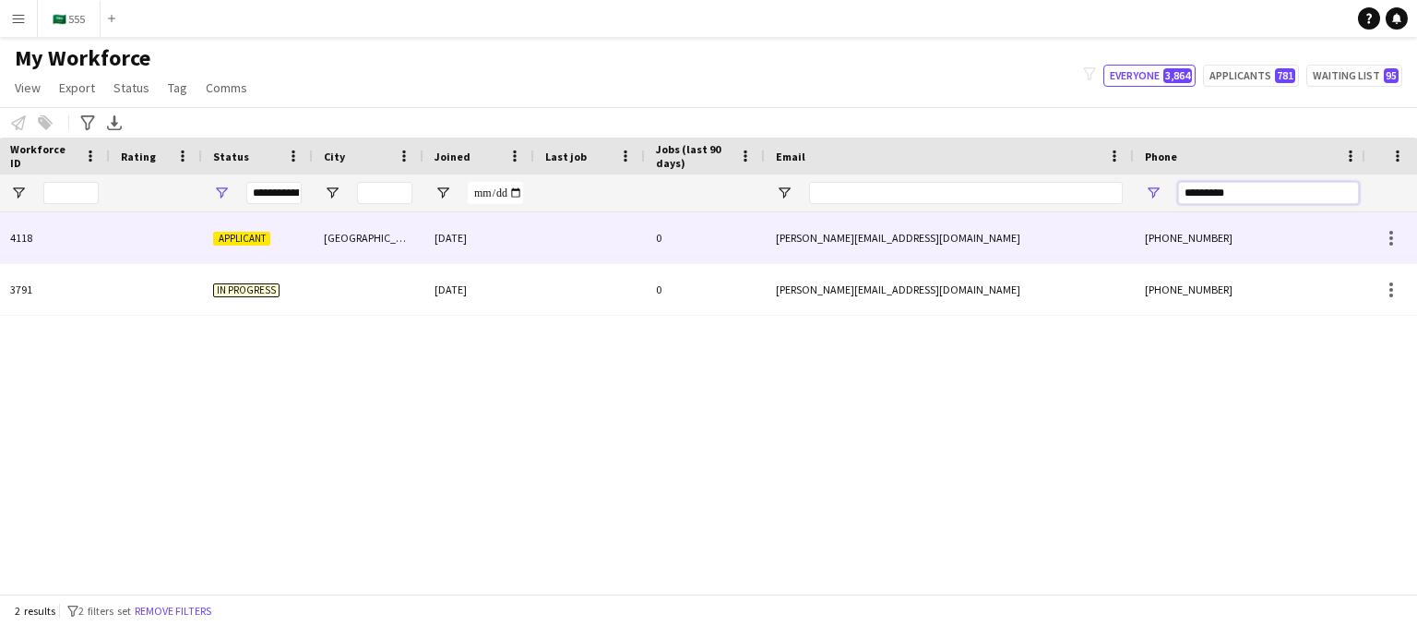
type input "*********"
click at [817, 235] on div "[PERSON_NAME][EMAIL_ADDRESS][DOMAIN_NAME]" at bounding box center [949, 237] width 369 height 51
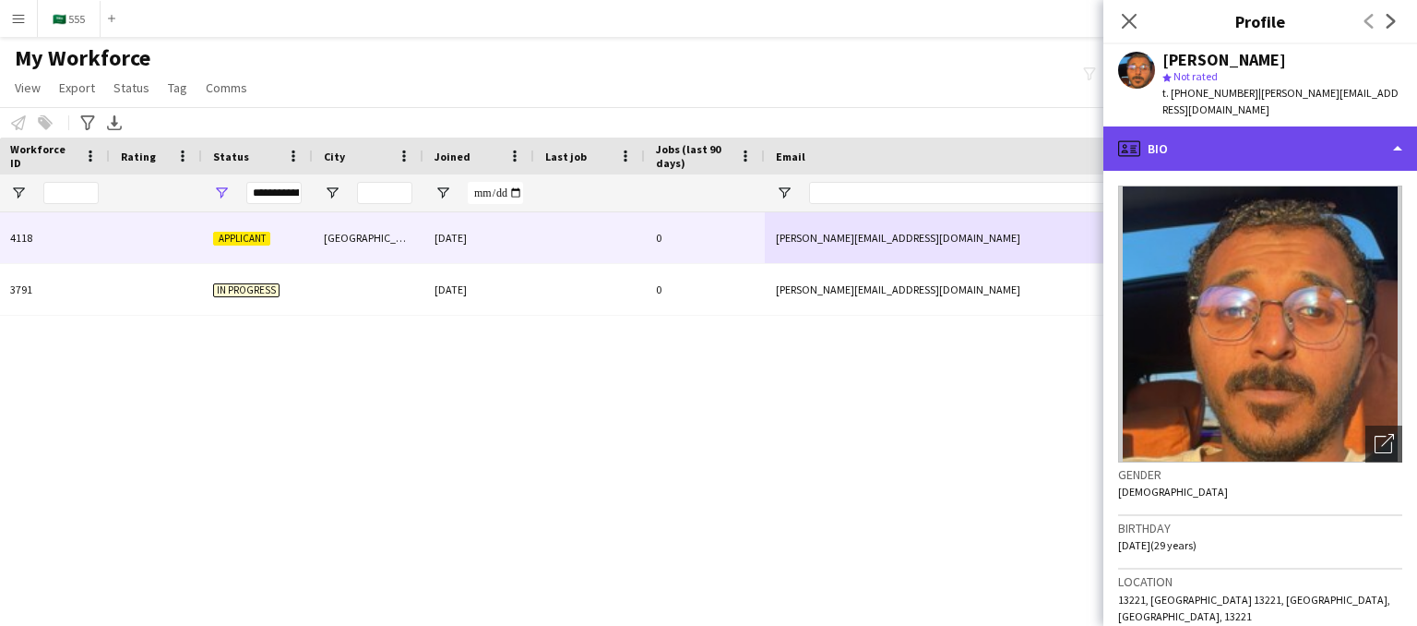
click at [1244, 126] on div "profile Bio" at bounding box center [1260, 148] width 314 height 44
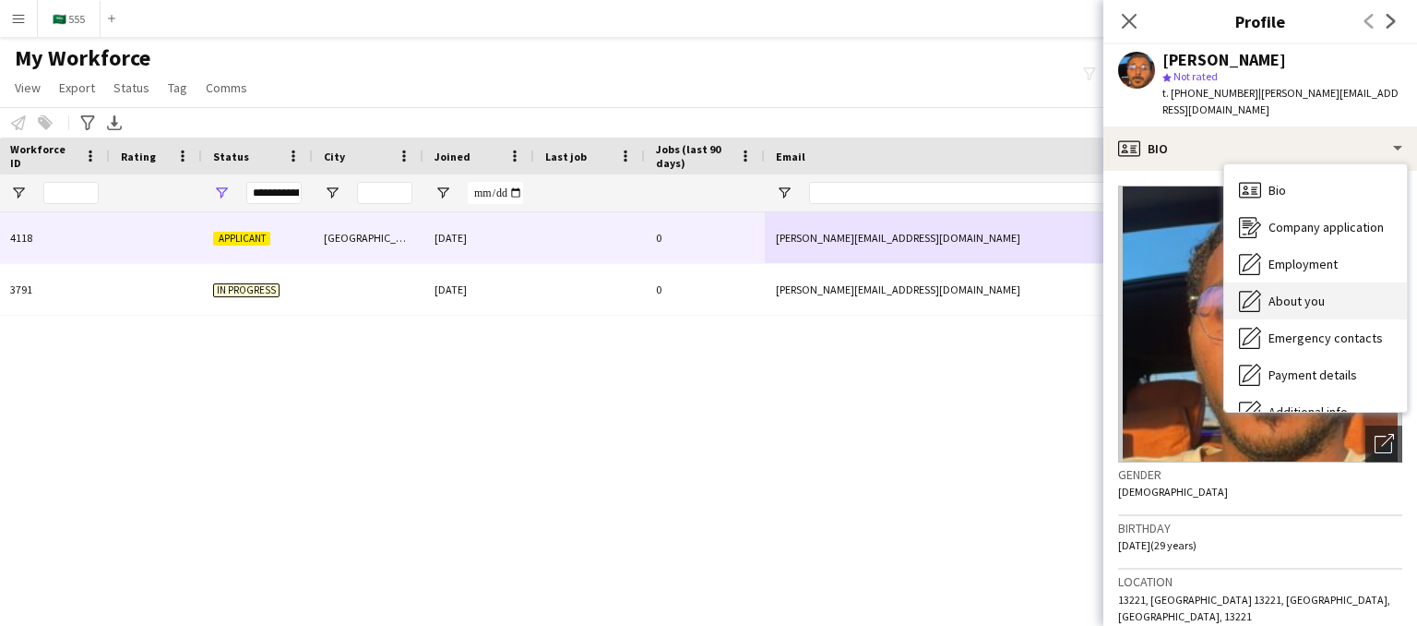
drag, startPoint x: 1292, startPoint y: 256, endPoint x: 1341, endPoint y: 275, distance: 53.5
click at [1341, 282] on div "About you About you" at bounding box center [1315, 300] width 183 height 37
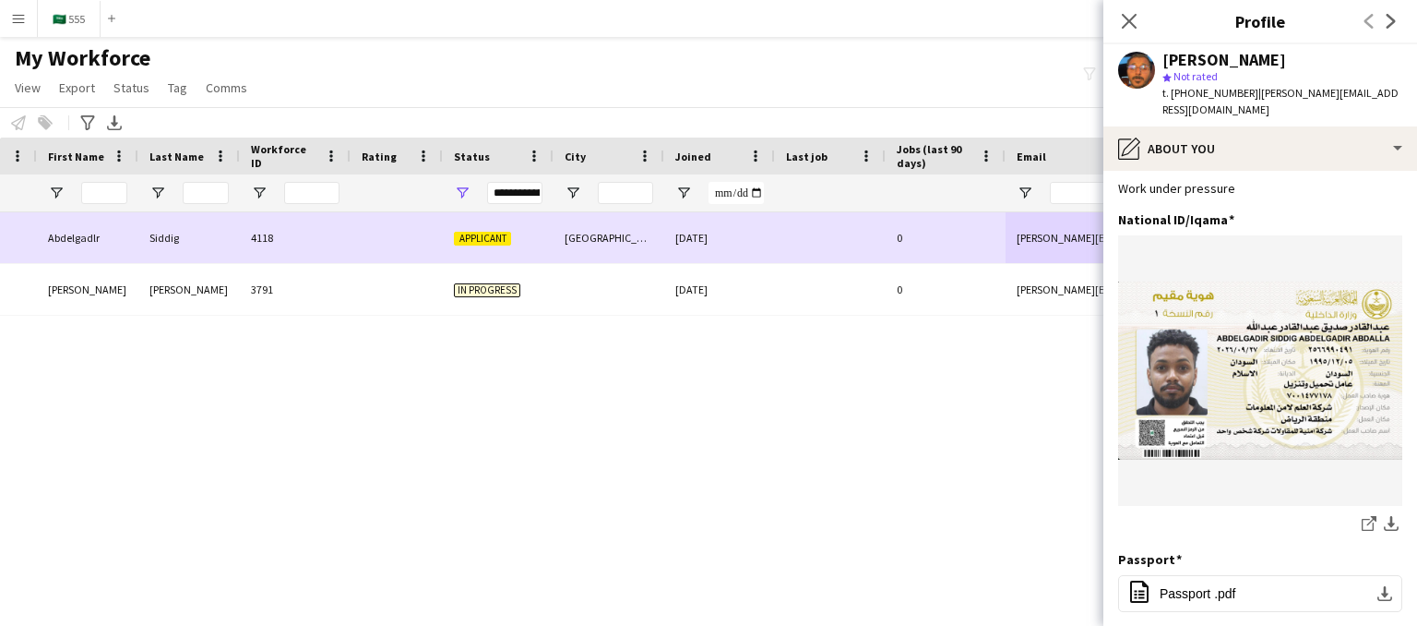
scroll to position [0, 33]
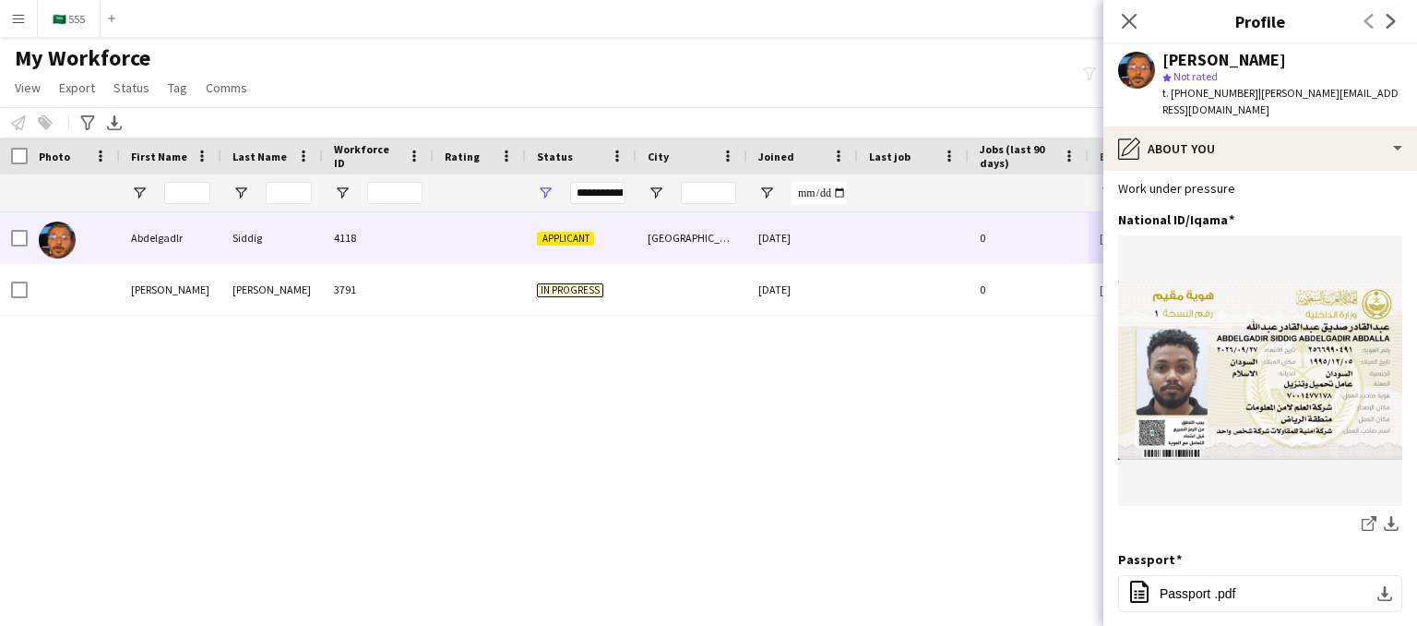
click at [841, 355] on div "Applicant [GEOGRAPHIC_DATA] [DATE] 0 [PERSON_NAME][EMAIL_ADDRESS][DOMAIN_NAME] …" at bounding box center [681, 395] width 1362 height 367
click at [542, 412] on div "Applicant [GEOGRAPHIC_DATA] [DATE] 0 [PERSON_NAME][EMAIL_ADDRESS][DOMAIN_NAME] …" at bounding box center [681, 395] width 1362 height 367
click at [1122, 23] on icon "Close pop-in" at bounding box center [1129, 21] width 18 height 18
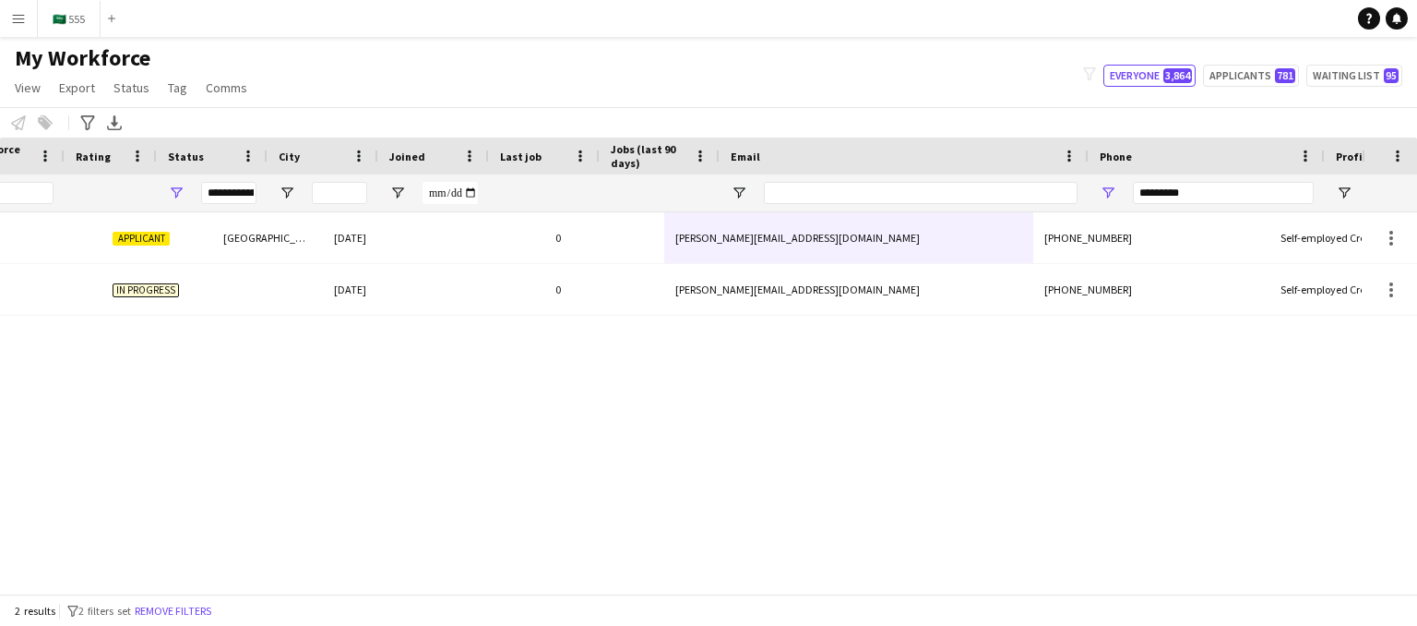
scroll to position [0, 424]
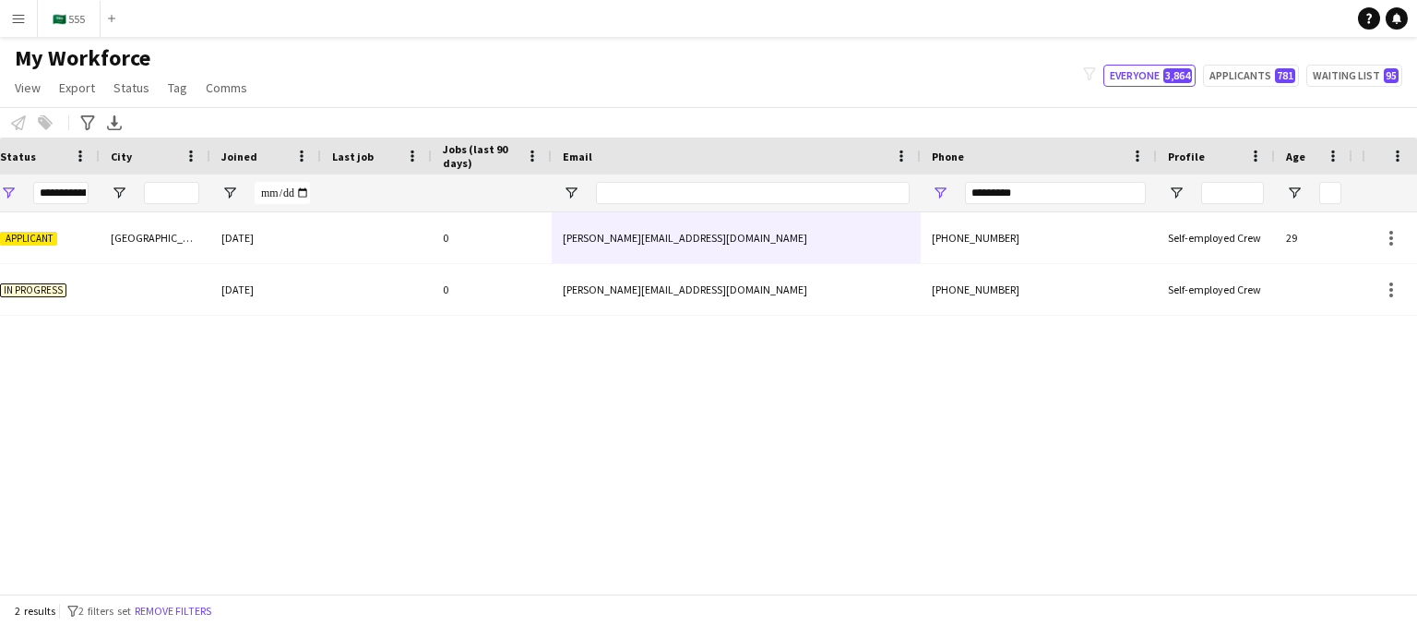
click at [830, 486] on div "Applicant [GEOGRAPHIC_DATA] [DATE] 0 [PERSON_NAME][EMAIL_ADDRESS][DOMAIN_NAME] …" at bounding box center [681, 395] width 1362 height 367
click at [1030, 187] on input "*********" at bounding box center [1055, 193] width 181 height 22
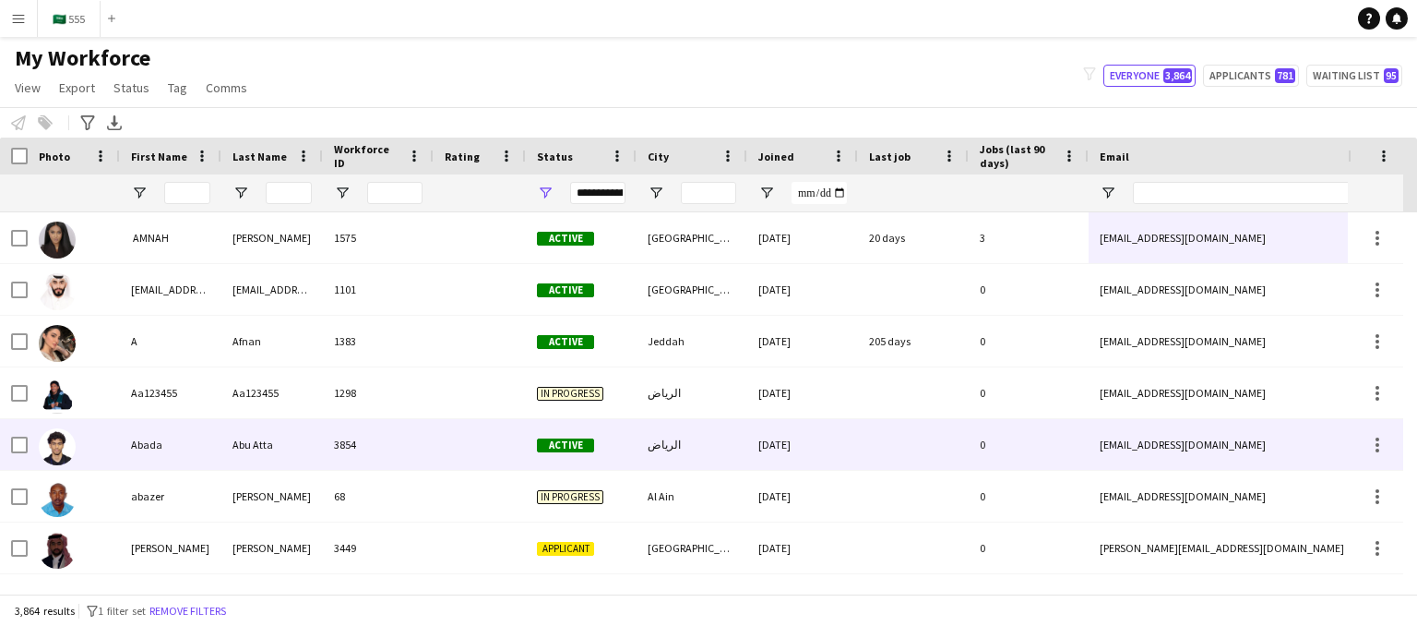
scroll to position [0, 0]
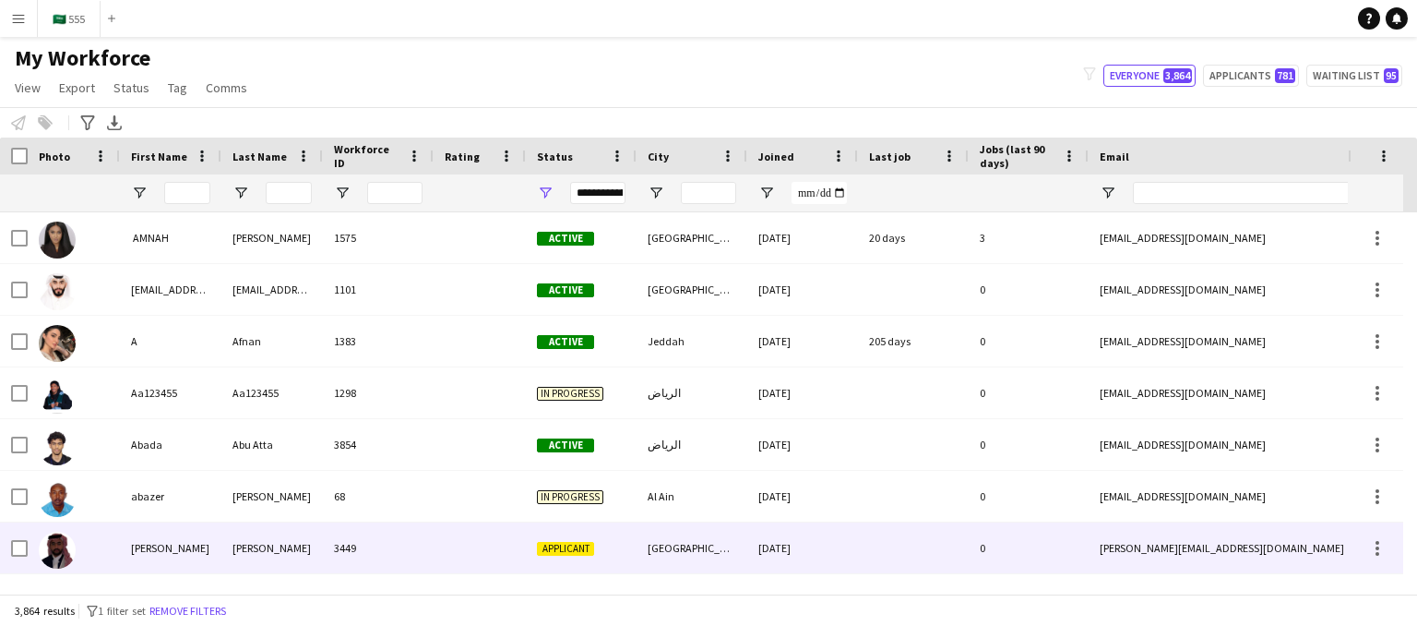
click at [218, 554] on div "[PERSON_NAME]" at bounding box center [170, 547] width 101 height 51
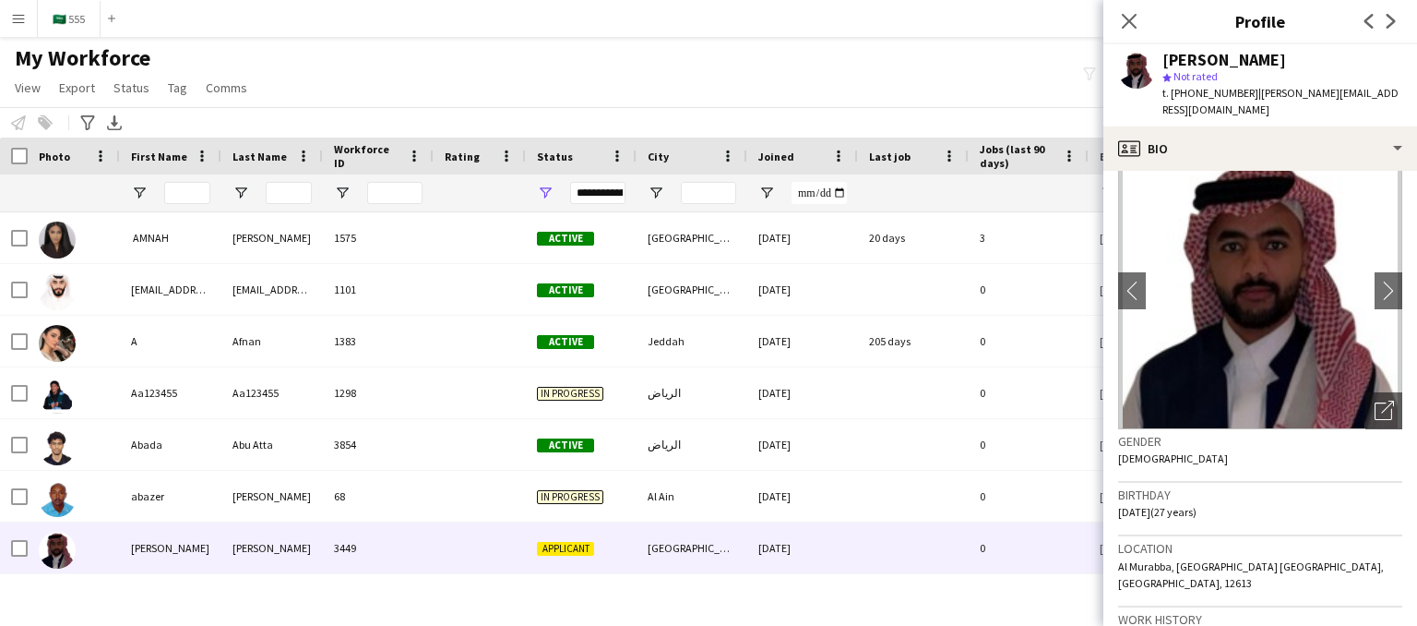
scroll to position [15, 0]
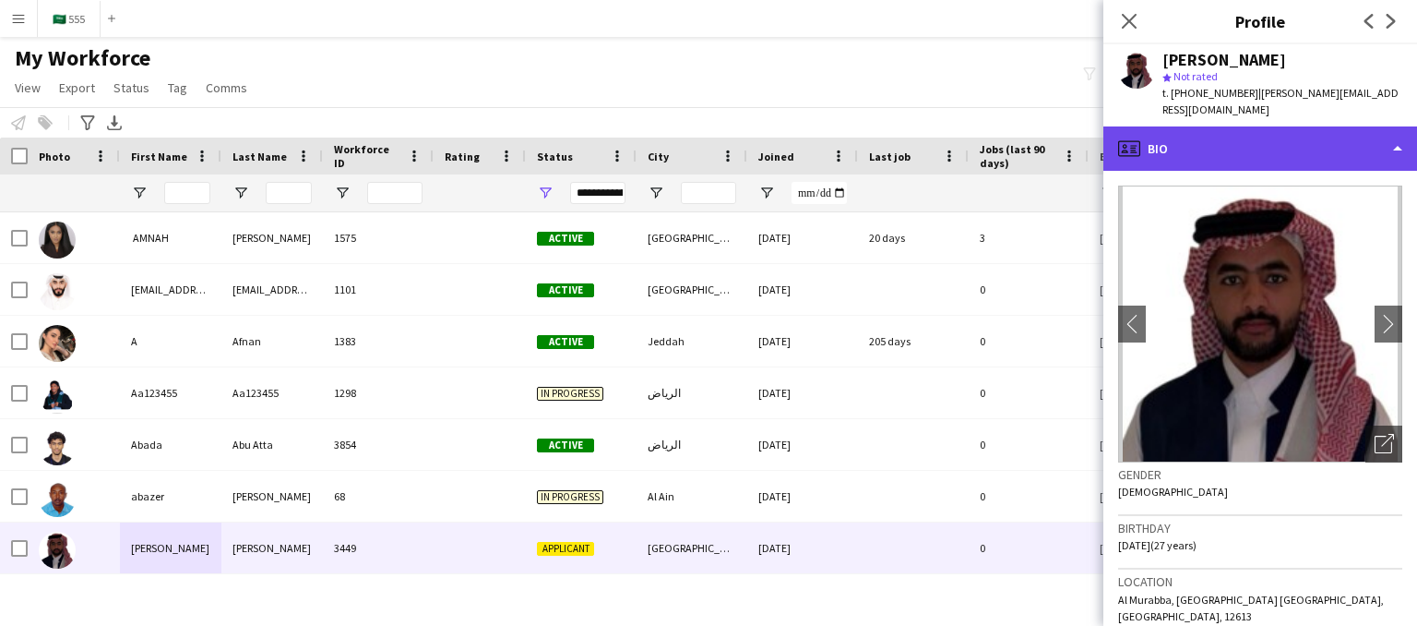
drag, startPoint x: 1396, startPoint y: 133, endPoint x: 1305, endPoint y: 123, distance: 91.0
click at [1305, 126] on div "profile Bio" at bounding box center [1260, 148] width 314 height 44
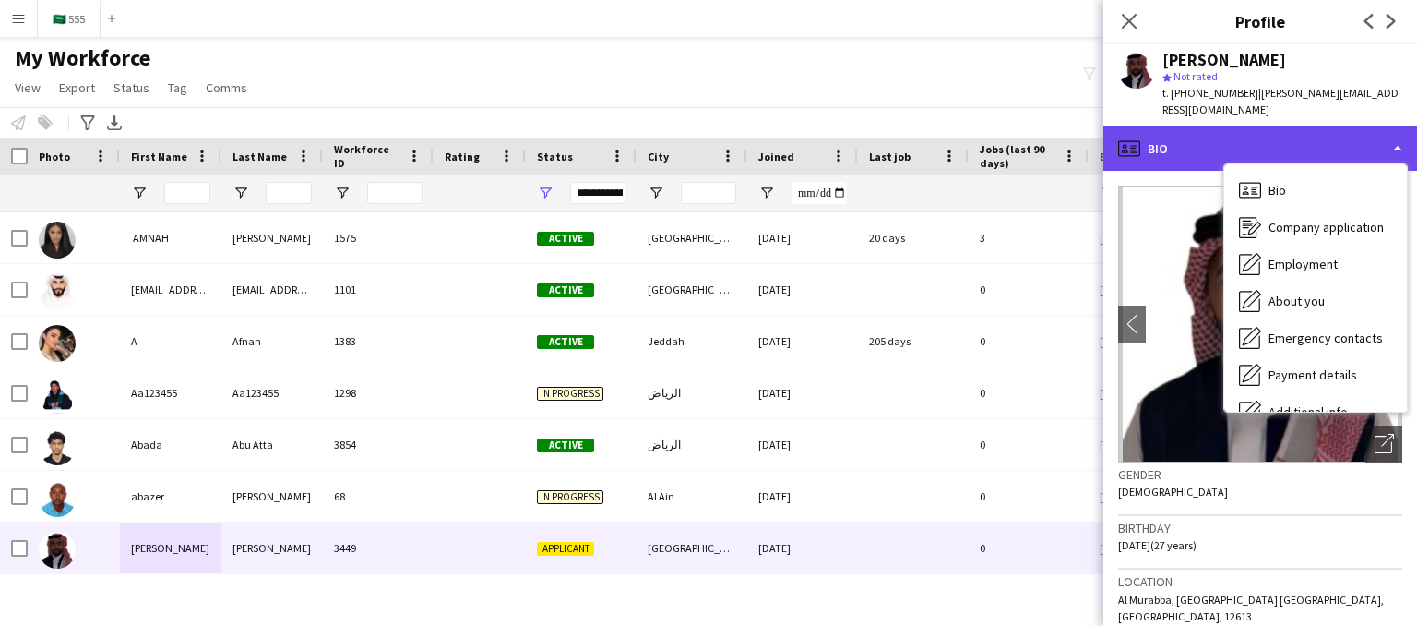
click at [1367, 134] on div "profile Bio" at bounding box center [1260, 148] width 314 height 44
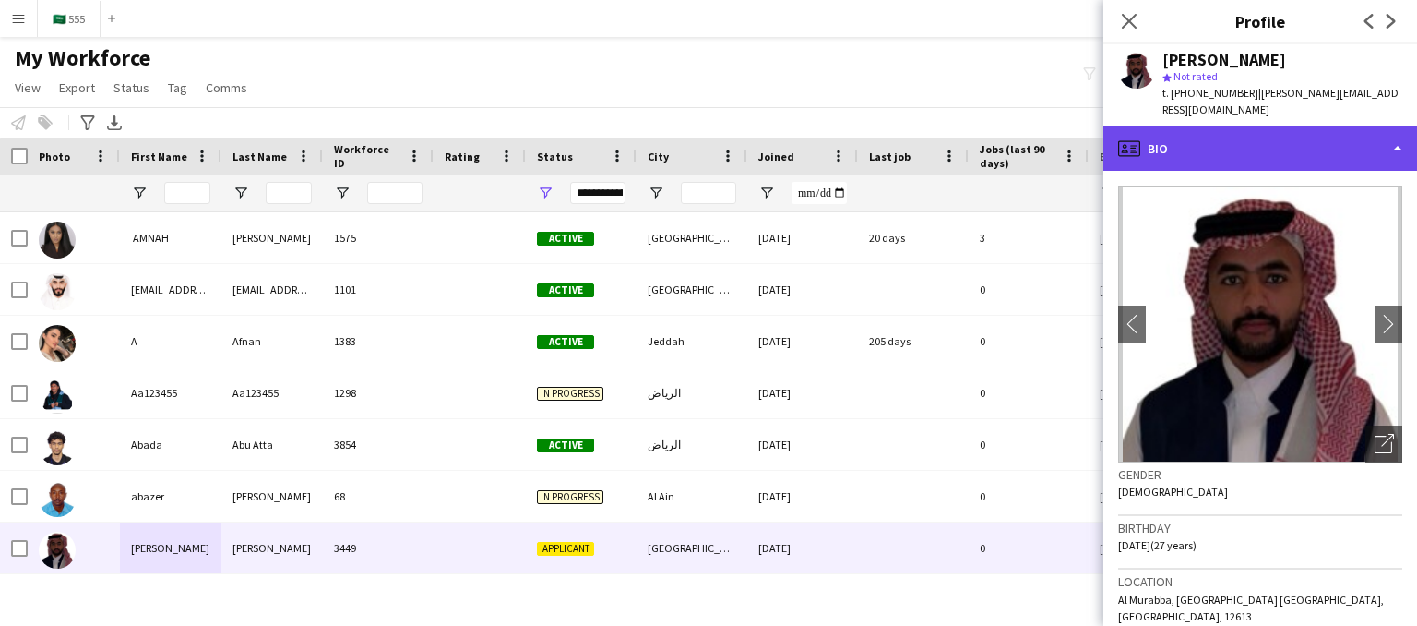
click at [1398, 126] on div "profile Bio" at bounding box center [1260, 148] width 314 height 44
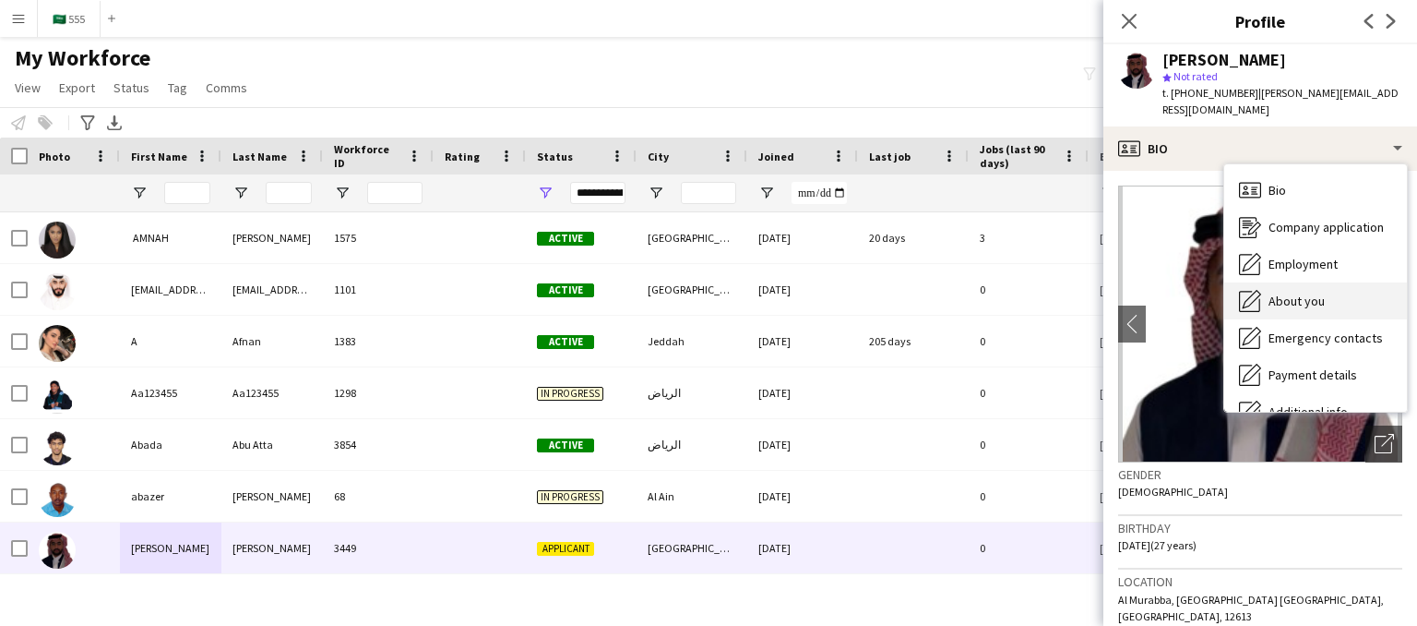
click at [1317, 292] on span "About you" at bounding box center [1297, 300] width 56 height 17
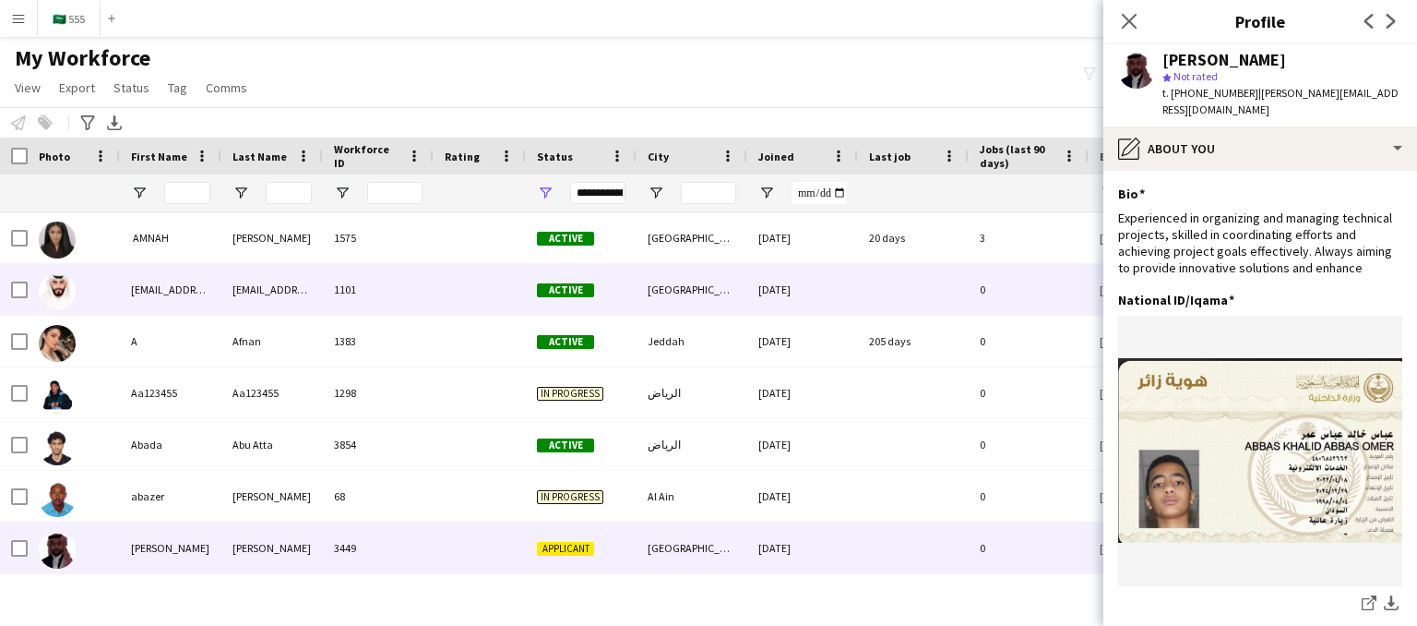
click at [882, 296] on div at bounding box center [913, 289] width 111 height 51
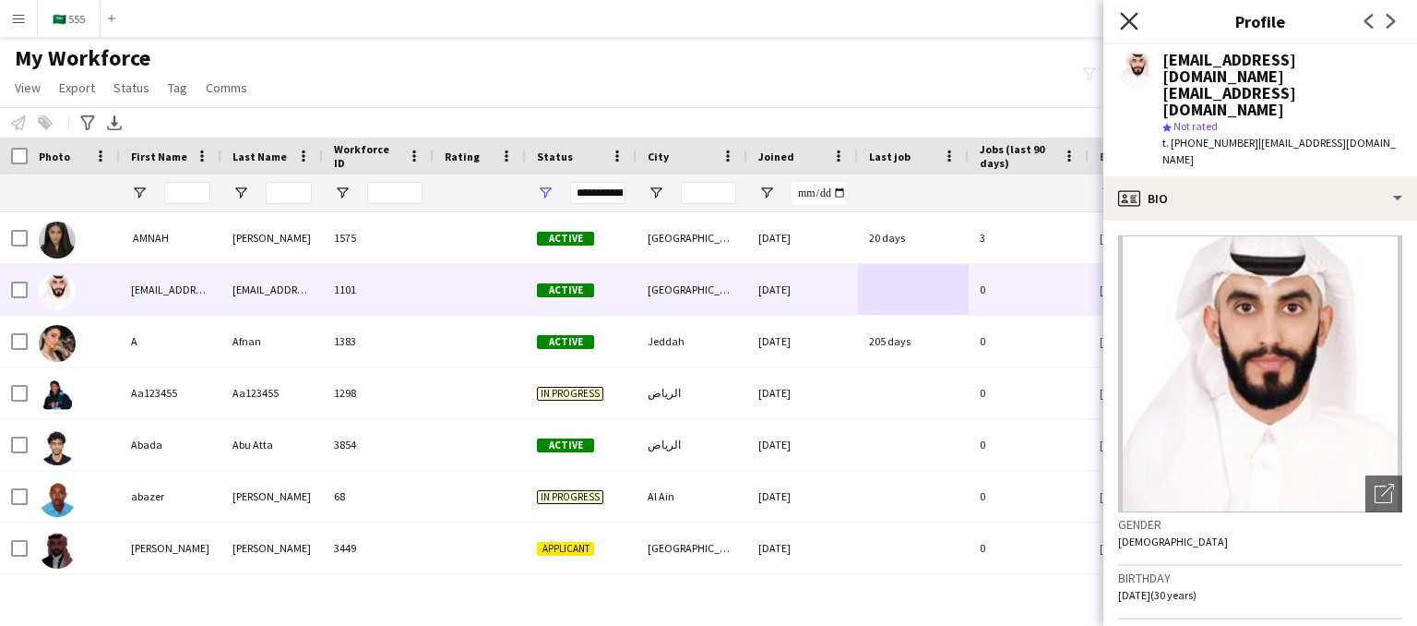
click at [1124, 26] on icon at bounding box center [1129, 21] width 18 height 18
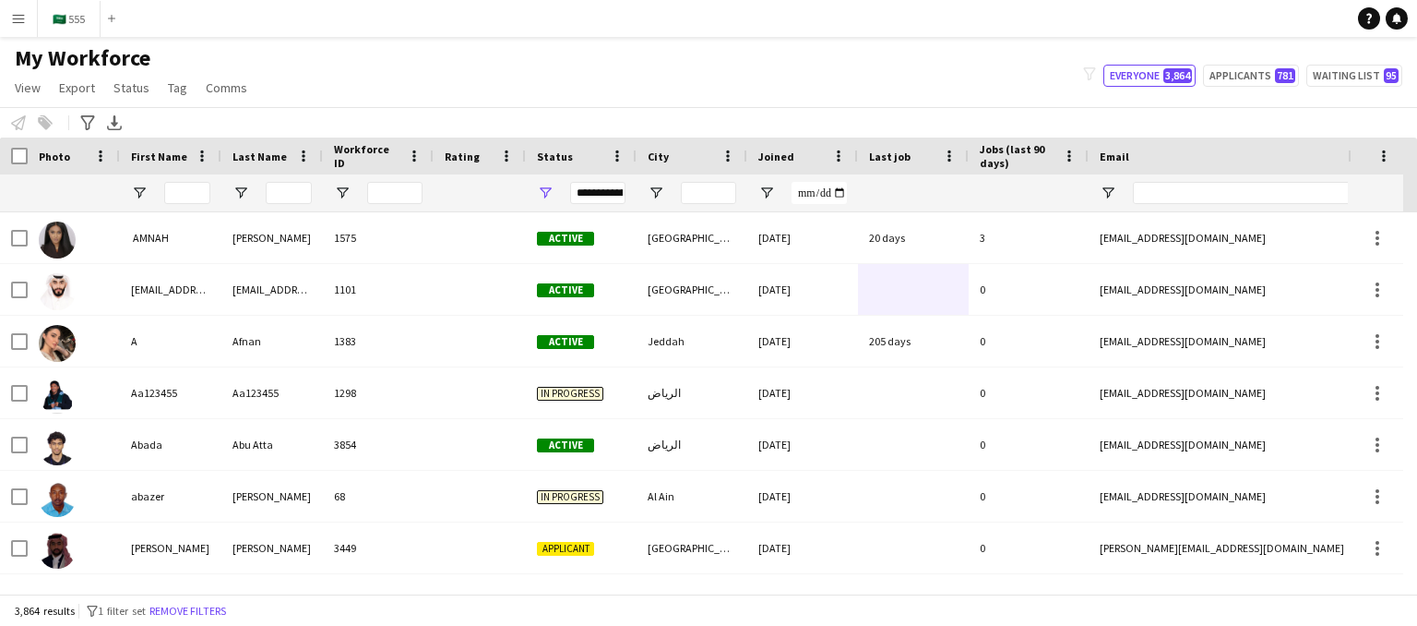
click at [935, 72] on div "My Workforce View Views Default view New view Update view Delete view Edit name…" at bounding box center [708, 75] width 1417 height 63
